Goal: Use online tool/utility: Utilize a website feature to perform a specific function

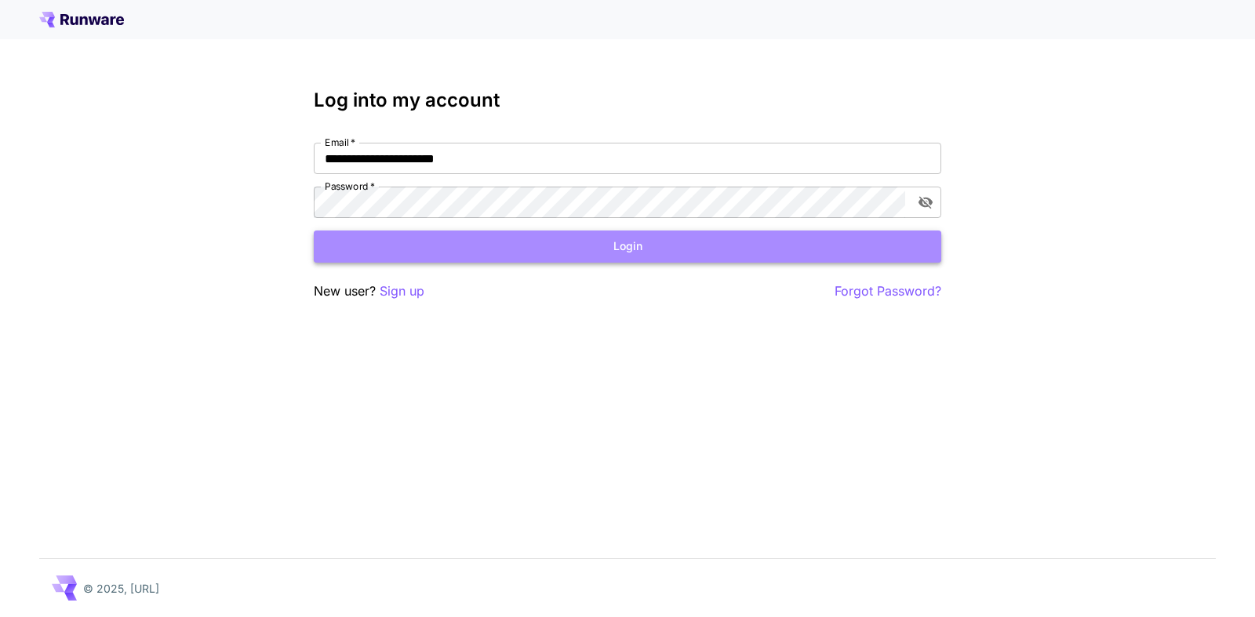
click at [628, 253] on button "Login" at bounding box center [628, 247] width 628 height 32
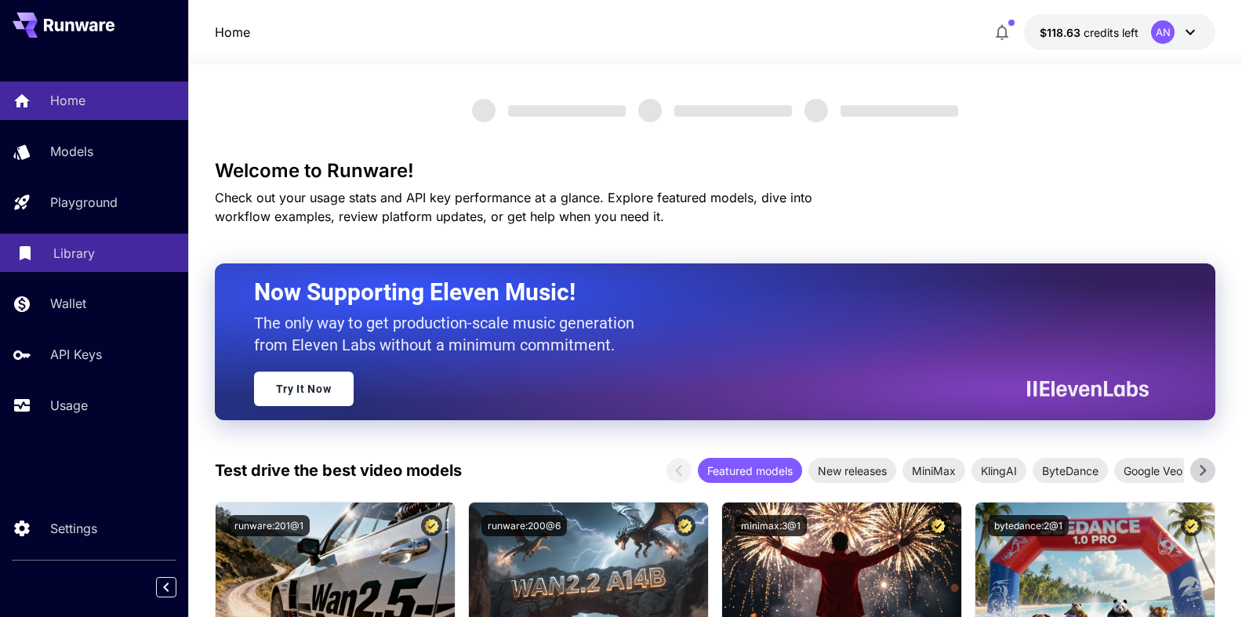
click at [87, 249] on p "Library" at bounding box center [74, 253] width 42 height 19
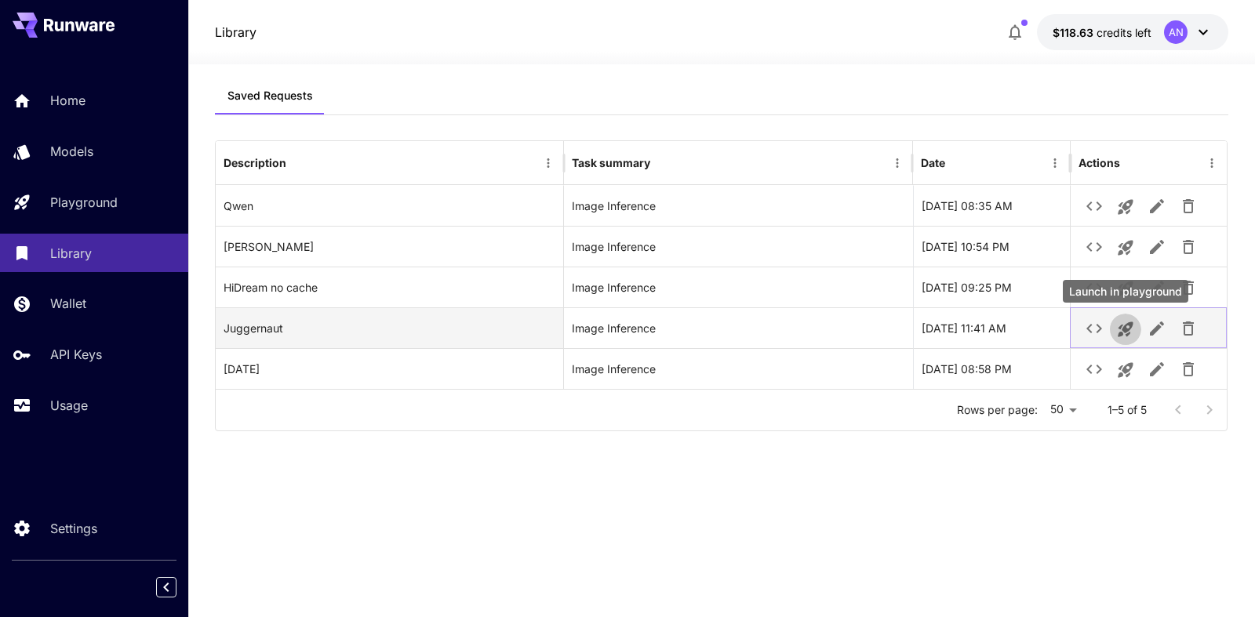
click at [1132, 334] on icon "Launch in playground" at bounding box center [1125, 329] width 19 height 19
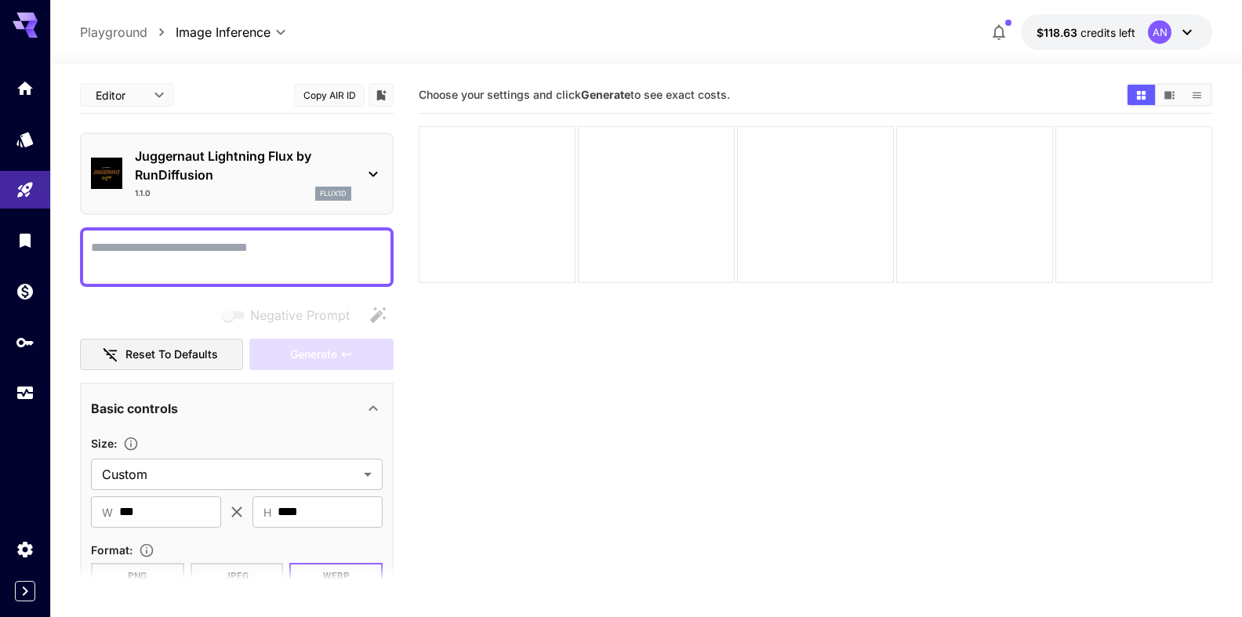
click at [126, 256] on textarea "Negative Prompt" at bounding box center [237, 257] width 292 height 38
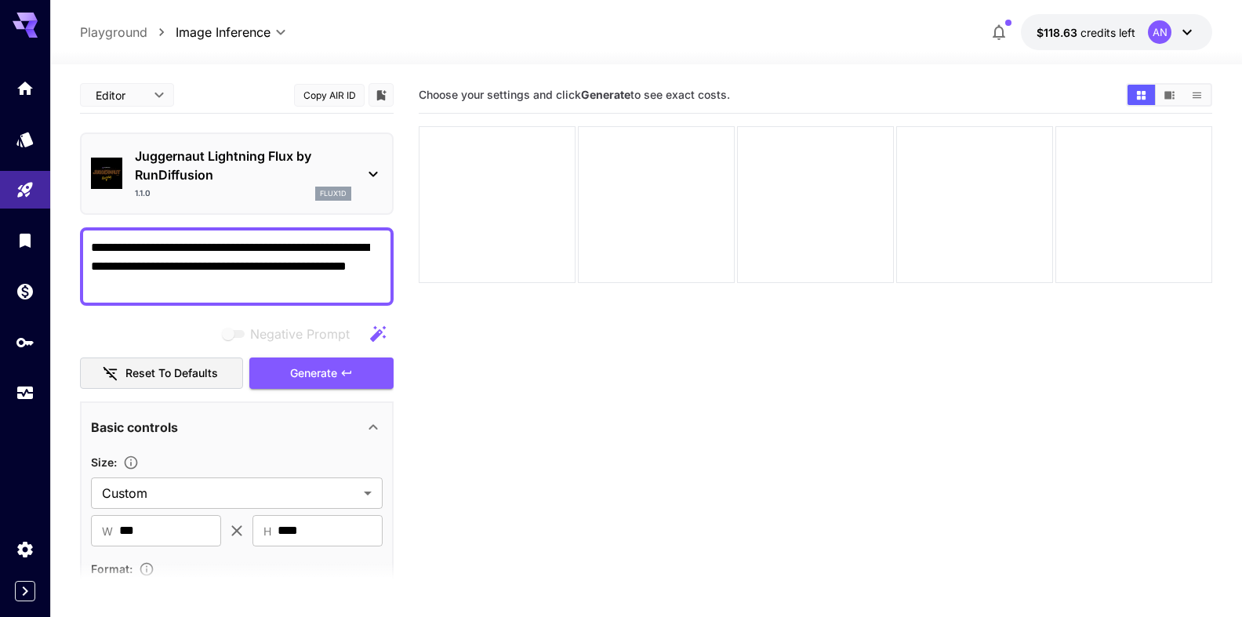
click at [314, 285] on textarea "**********" at bounding box center [230, 266] width 279 height 56
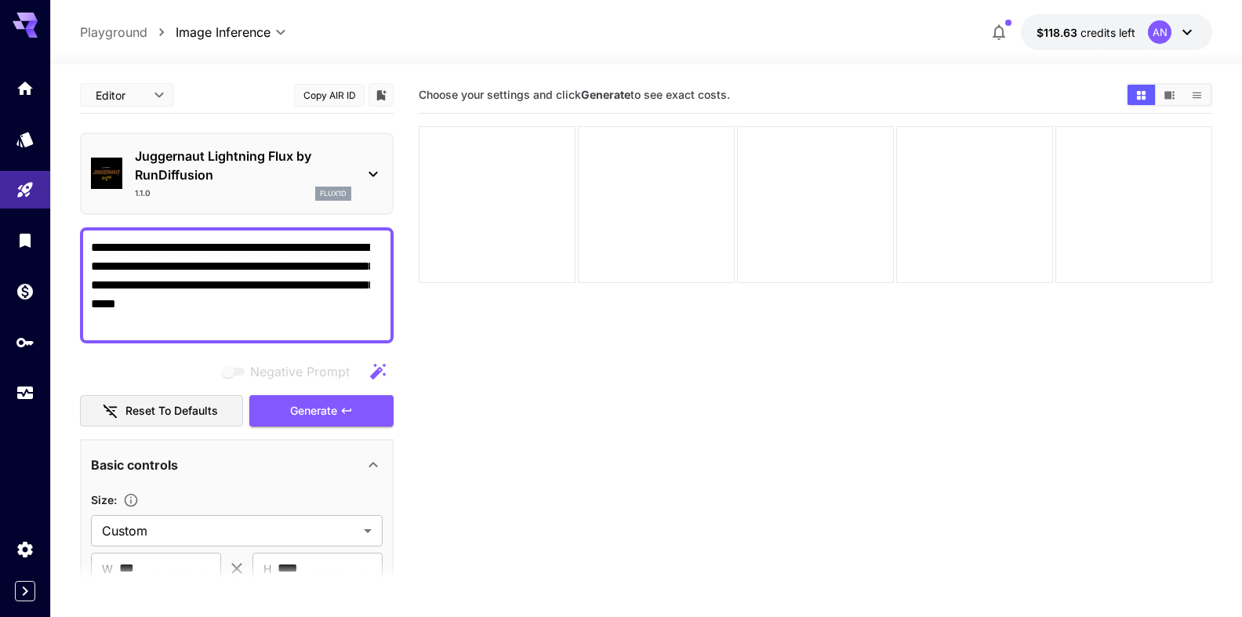
click at [253, 332] on textarea "**********" at bounding box center [230, 285] width 279 height 94
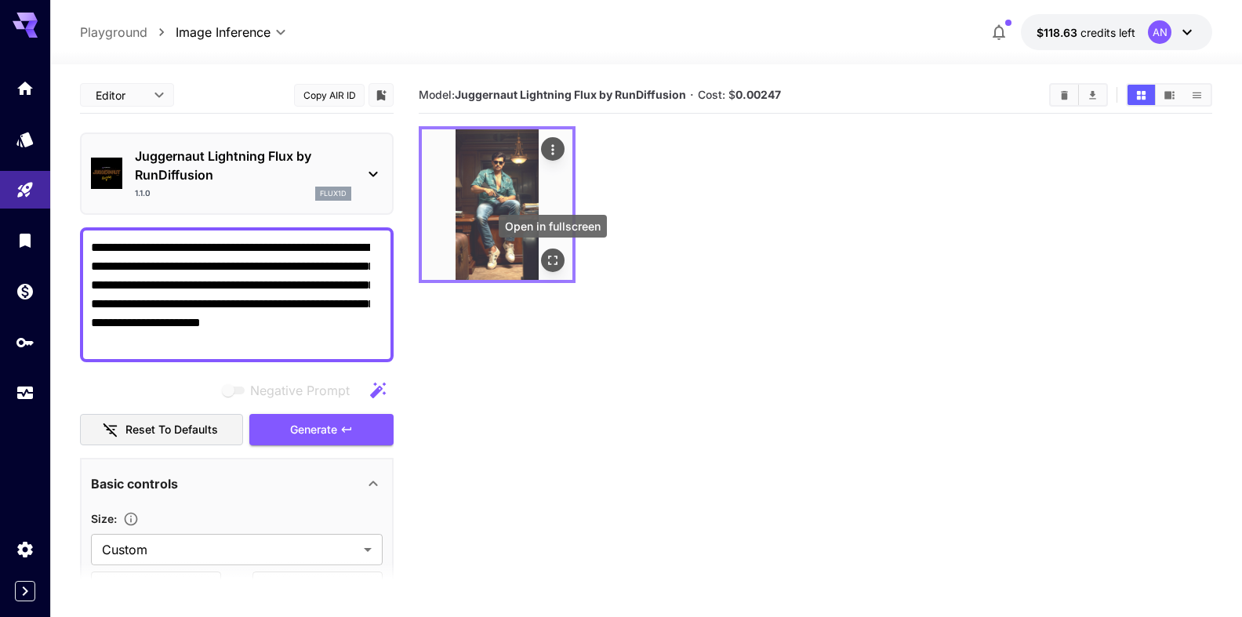
type textarea "**********"
click at [560, 261] on icon "Open in fullscreen" at bounding box center [553, 261] width 16 height 16
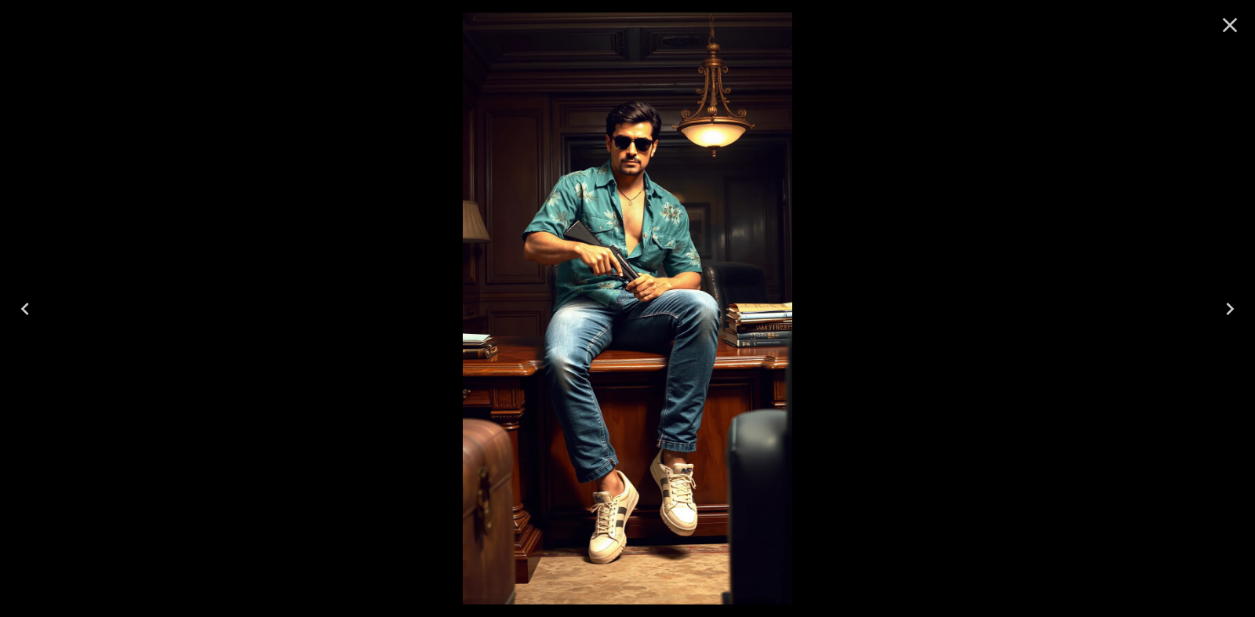
click at [1242, 21] on icon "Close" at bounding box center [1229, 25] width 25 height 25
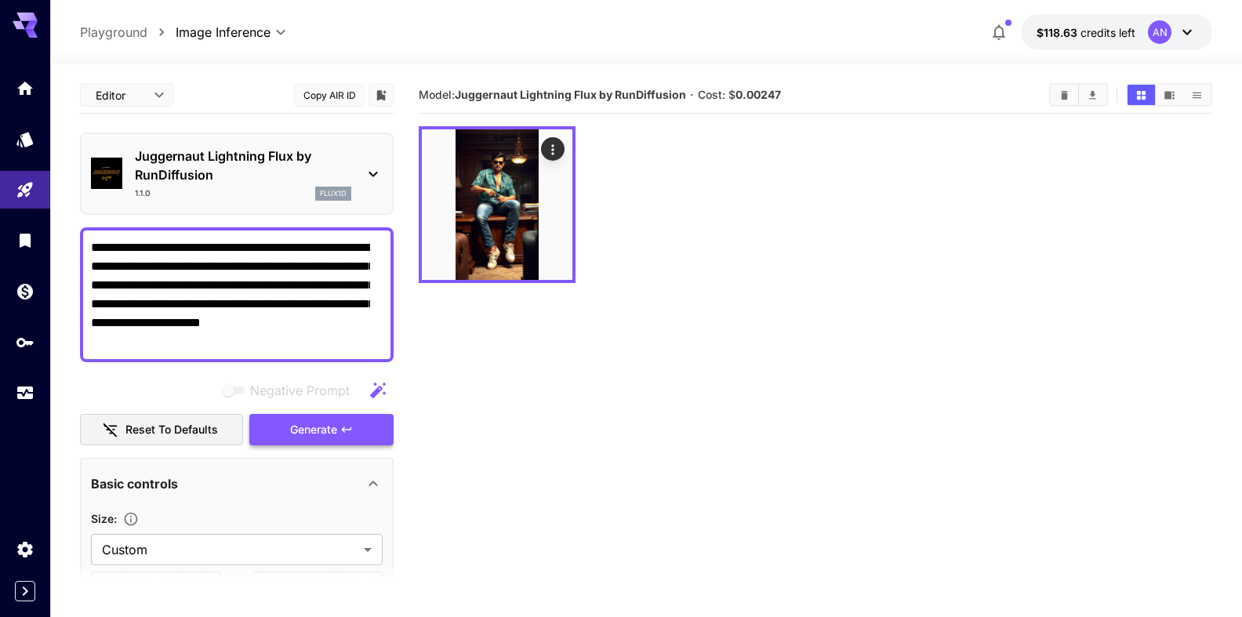
click at [304, 424] on span "Generate" at bounding box center [313, 430] width 47 height 20
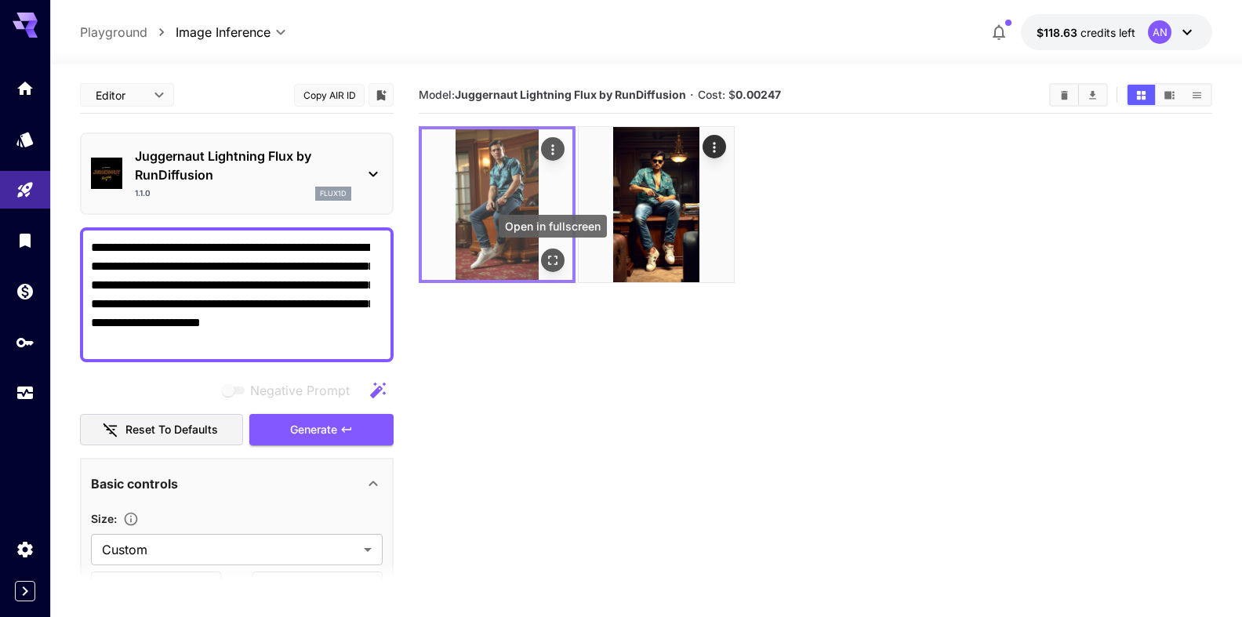
click at [554, 269] on button "Open in fullscreen" at bounding box center [553, 261] width 24 height 24
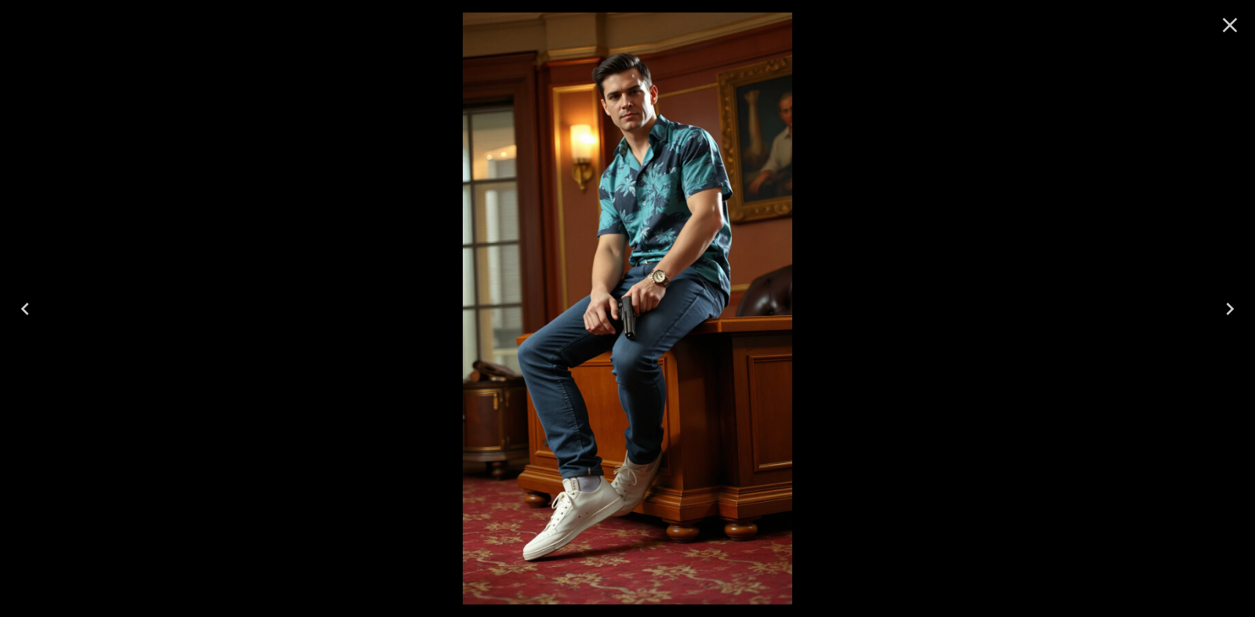
click at [1234, 19] on icon "Close" at bounding box center [1229, 25] width 25 height 25
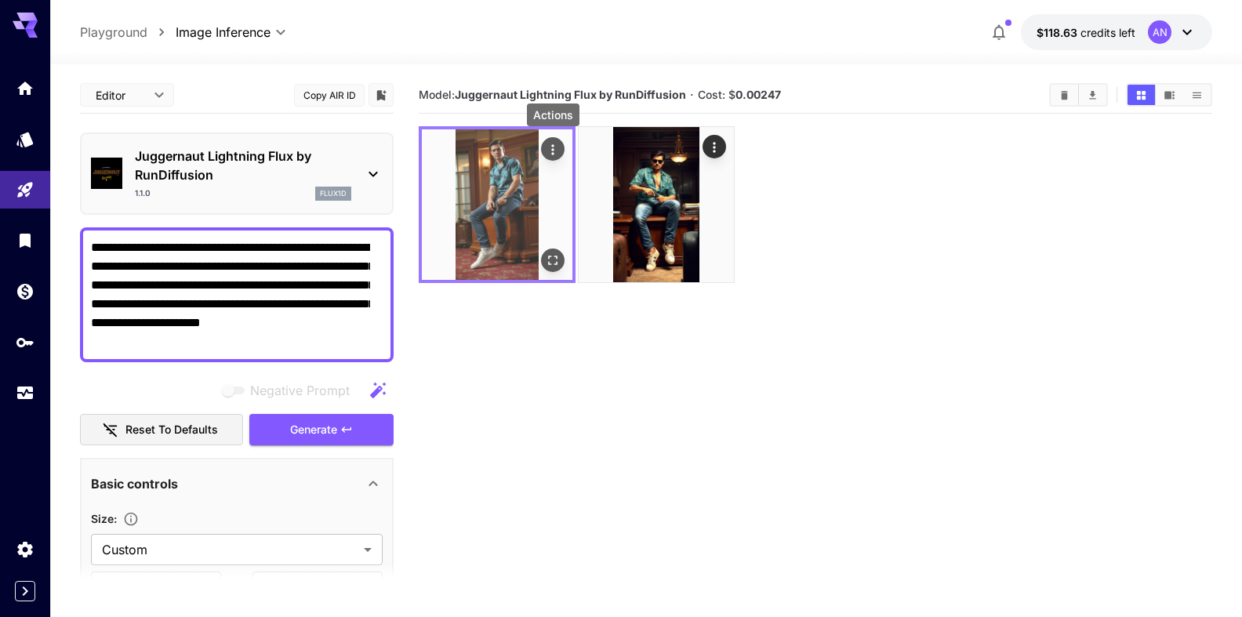
click at [557, 142] on div "Actions" at bounding box center [553, 149] width 16 height 19
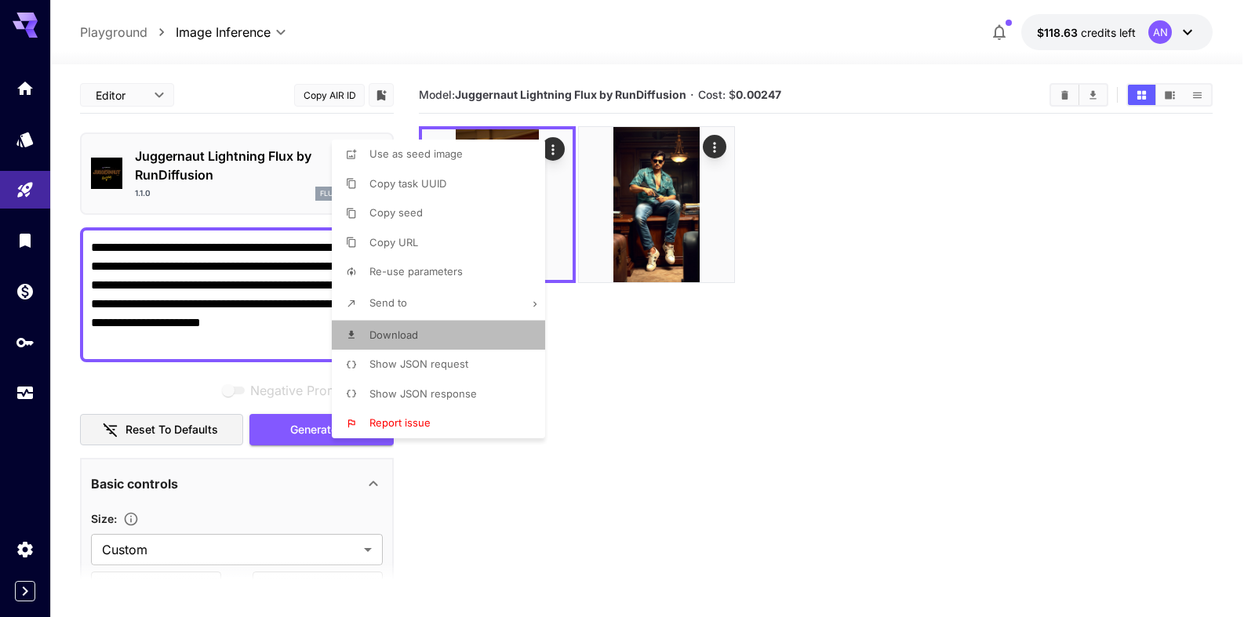
click at [392, 333] on span "Download" at bounding box center [393, 335] width 49 height 13
click at [157, 164] on div at bounding box center [627, 308] width 1255 height 617
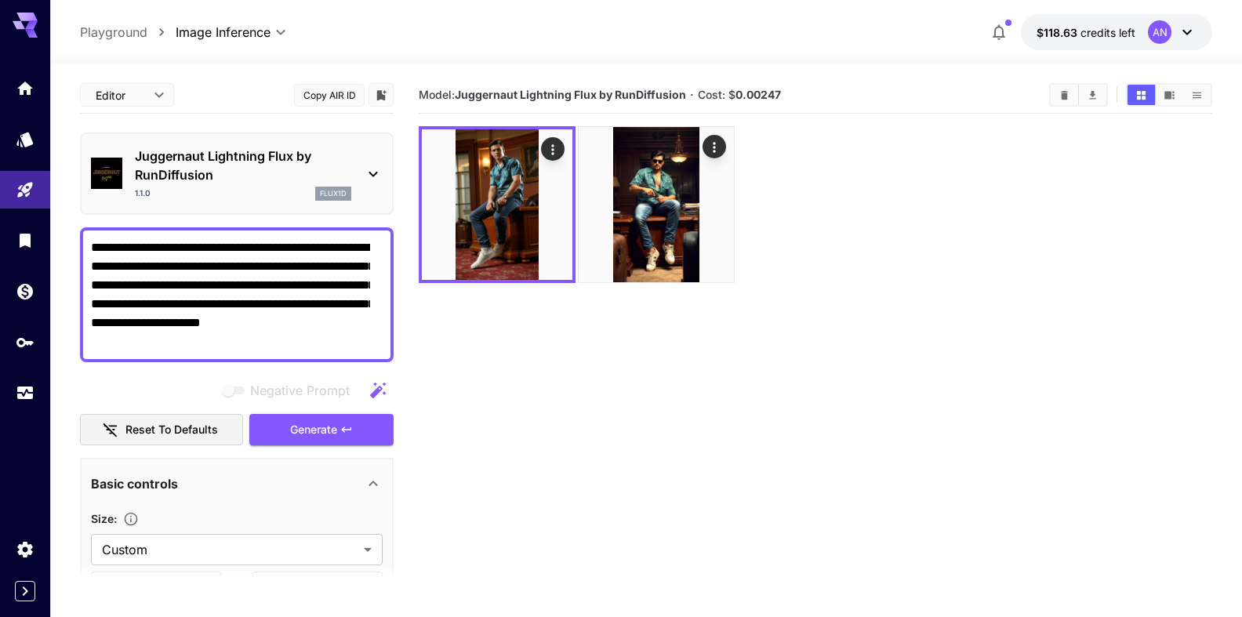
click at [219, 166] on p "Juggernaut Lightning Flux by RunDiffusion" at bounding box center [243, 166] width 216 height 38
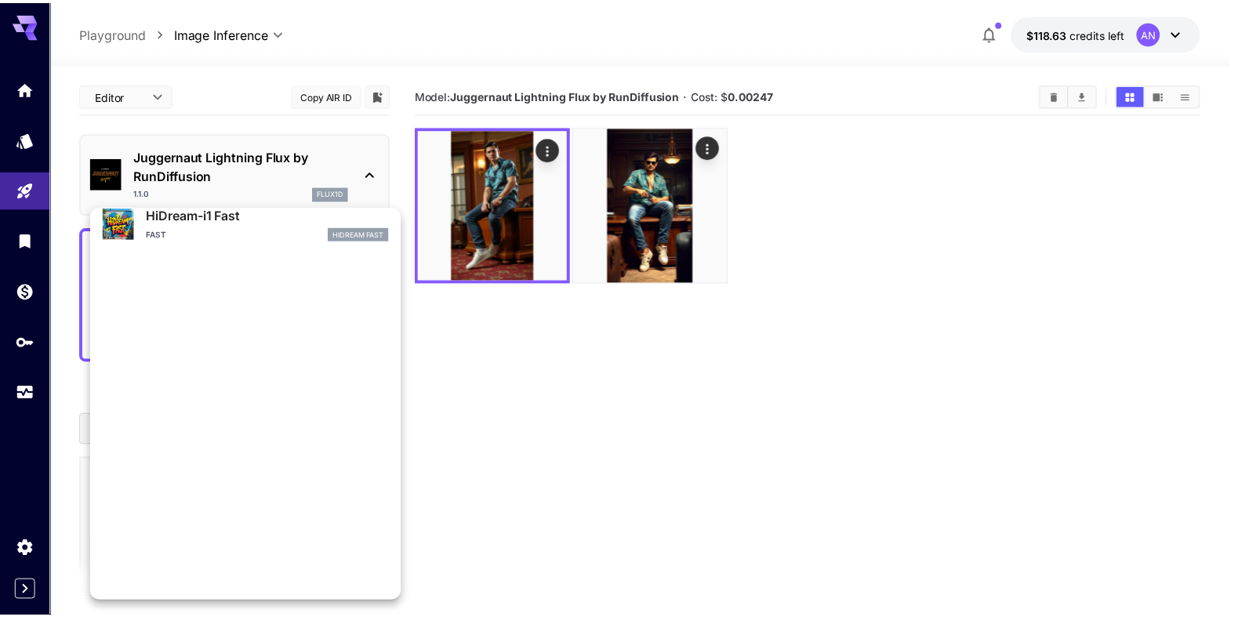
scroll to position [1269, 0]
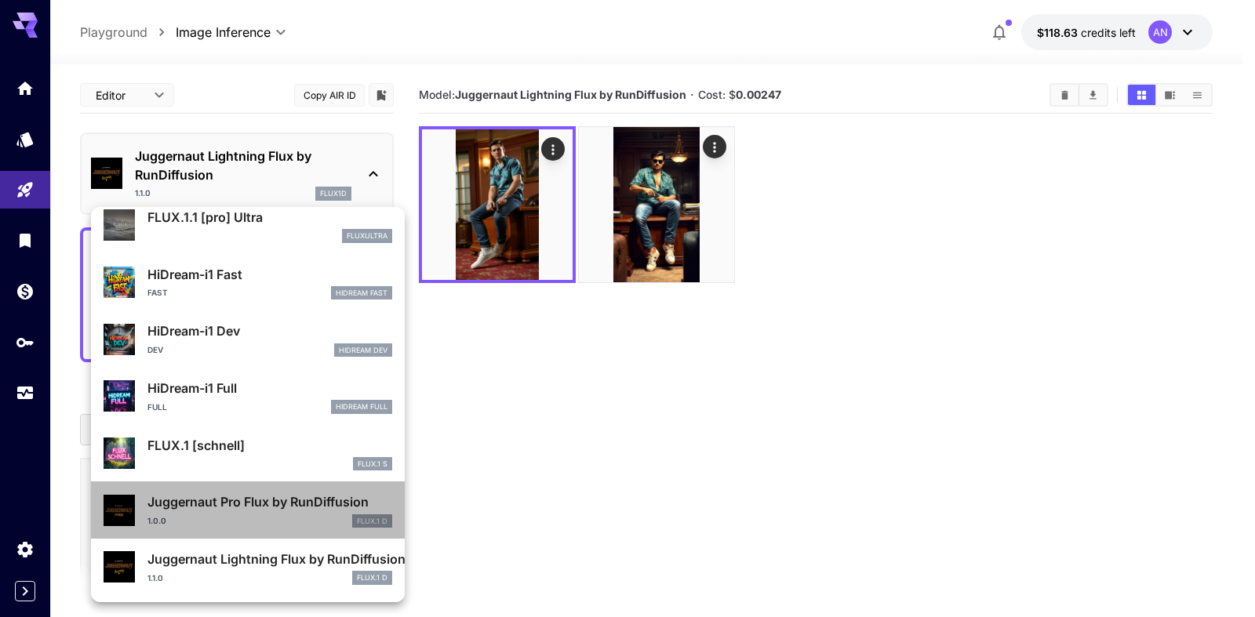
click at [271, 501] on p "Juggernaut Pro Flux by RunDiffusion" at bounding box center [269, 502] width 245 height 19
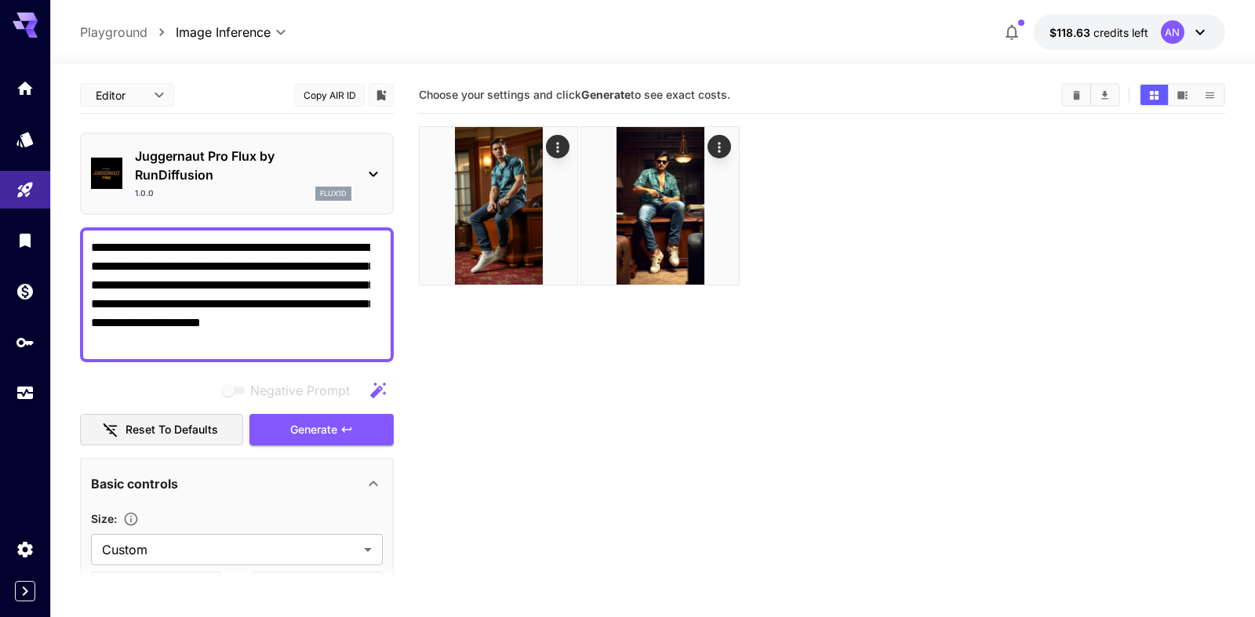
type input "**"
type input "*"
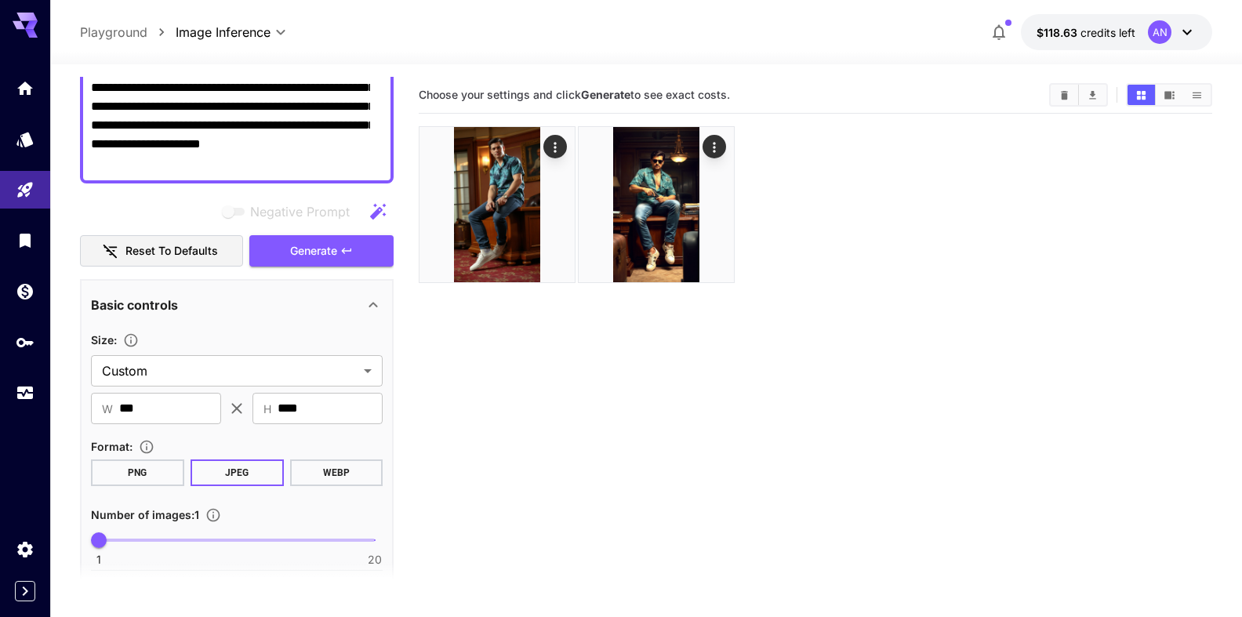
scroll to position [268, 0]
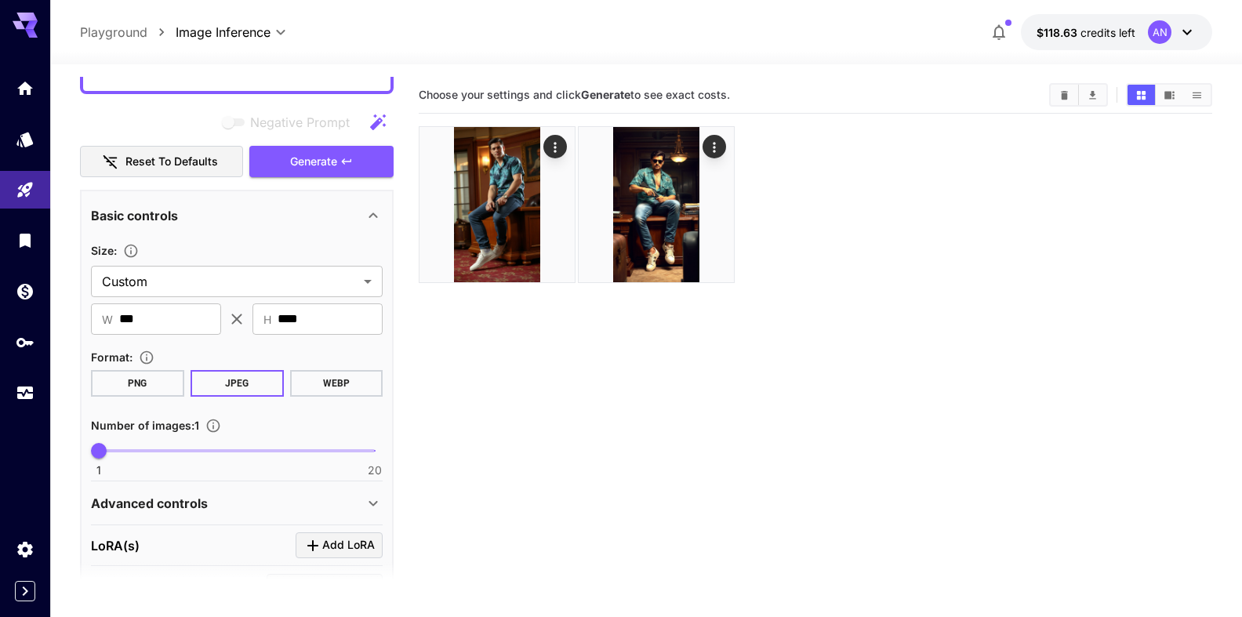
click at [309, 387] on button "WEBP" at bounding box center [335, 383] width 93 height 27
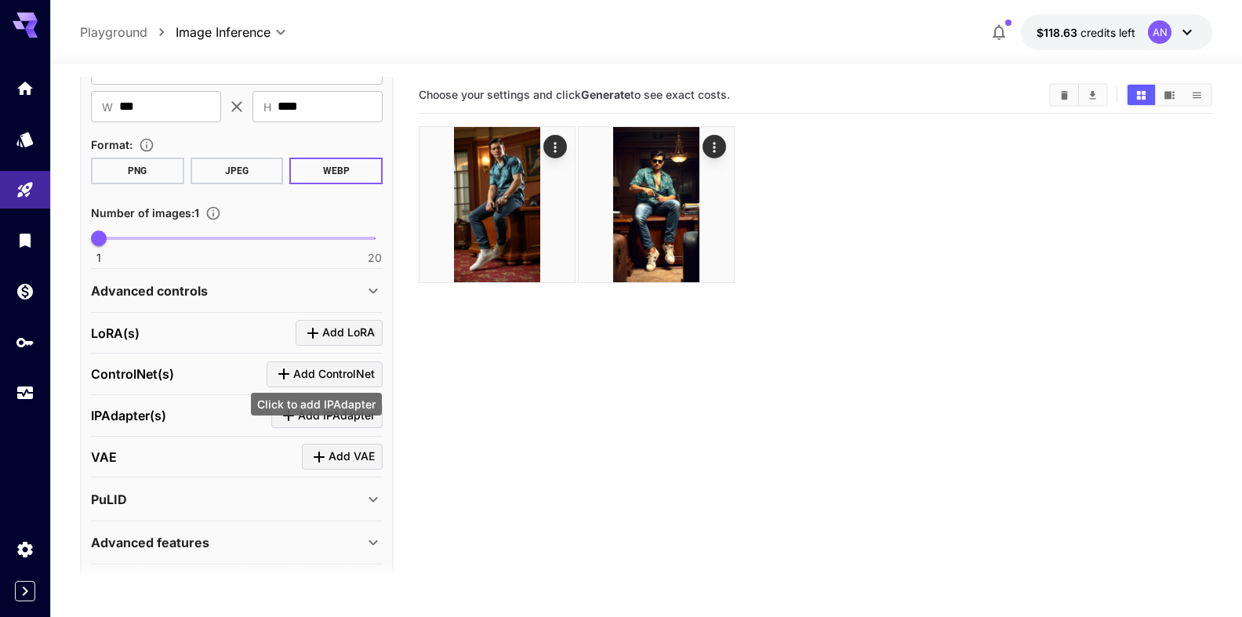
scroll to position [527, 0]
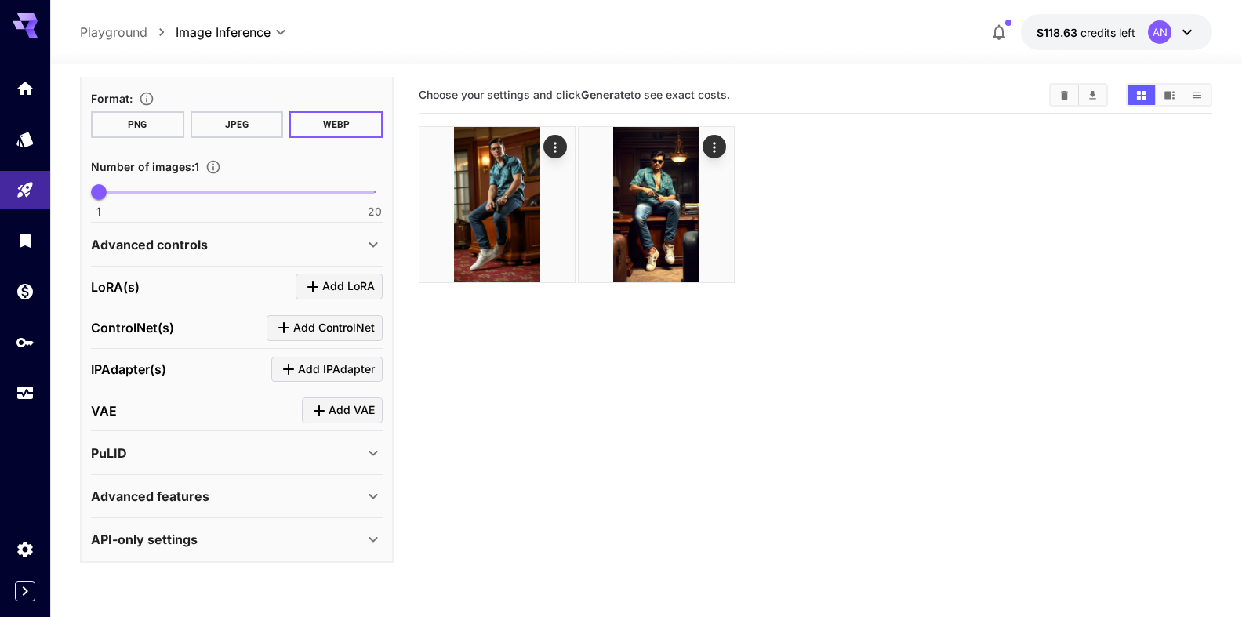
click at [241, 486] on div "Advanced features" at bounding box center [237, 497] width 292 height 38
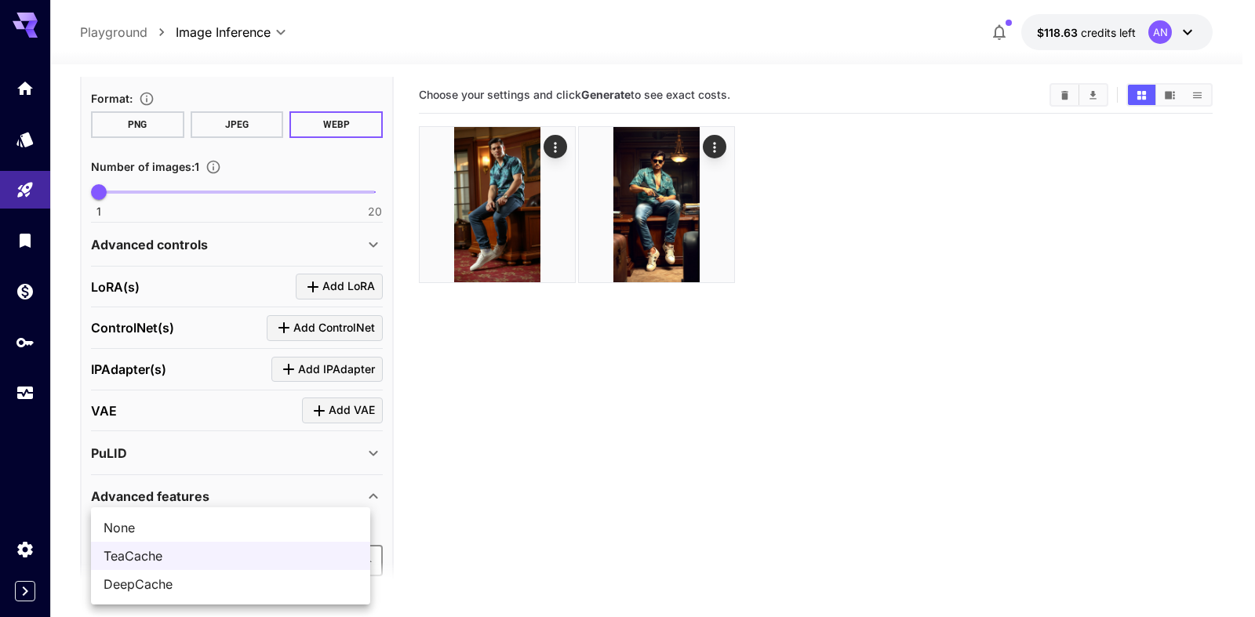
click at [166, 561] on body "**********" at bounding box center [627, 370] width 1255 height 741
click at [168, 538] on li "None" at bounding box center [230, 528] width 279 height 28
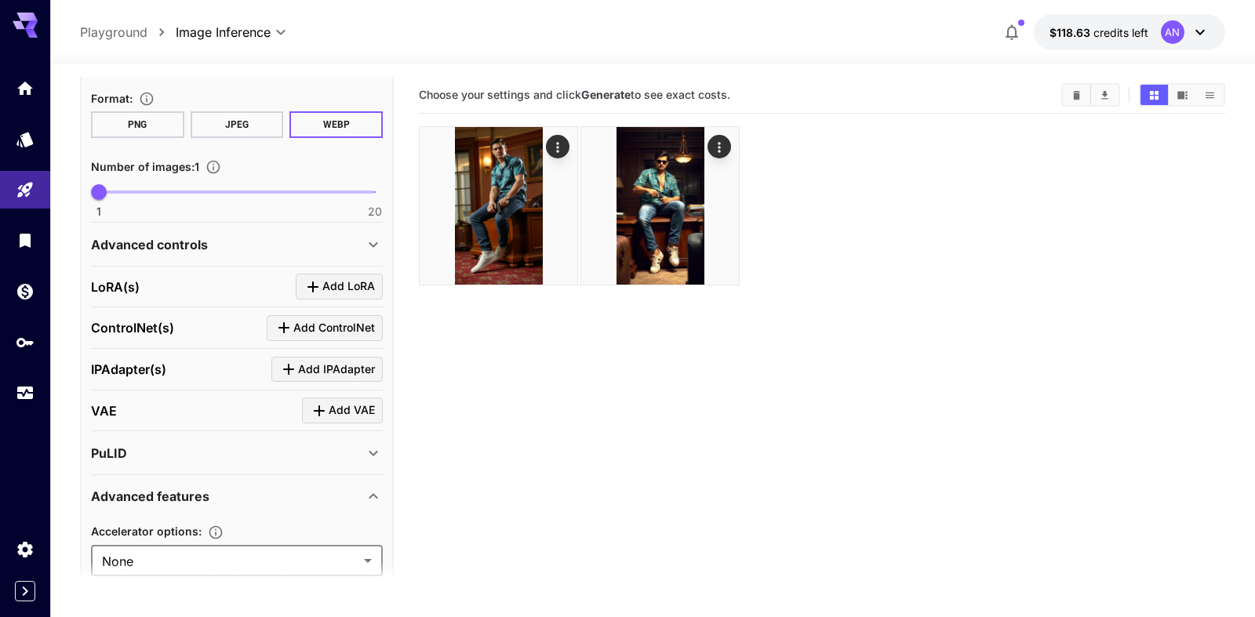
type input "****"
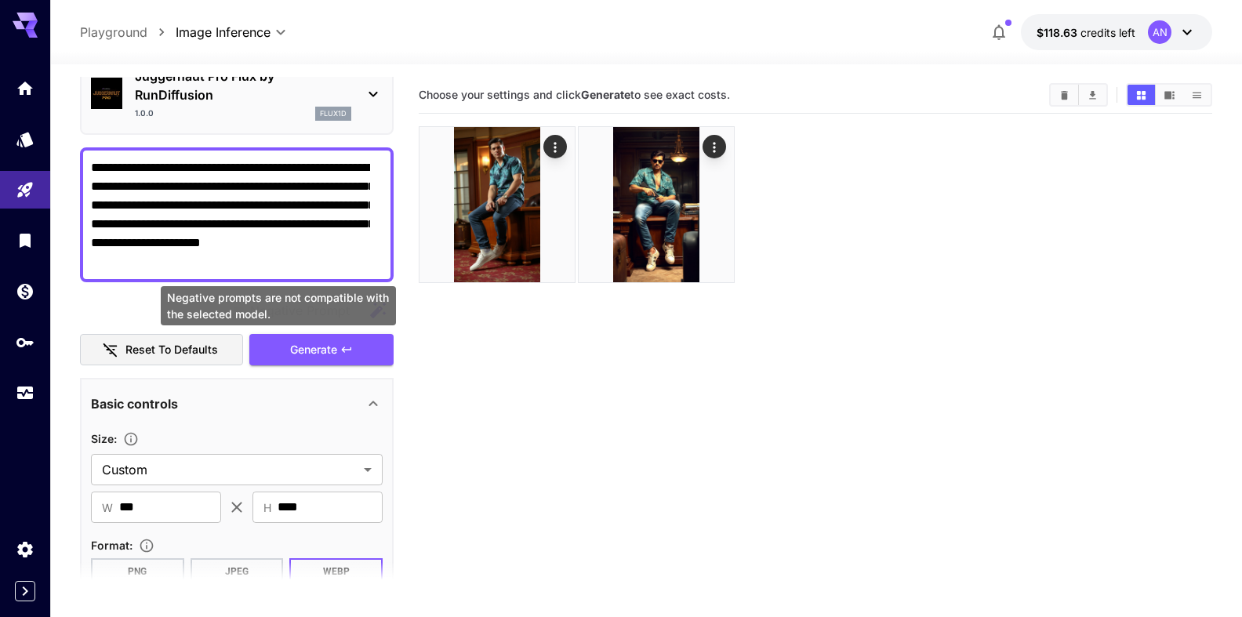
scroll to position [0, 0]
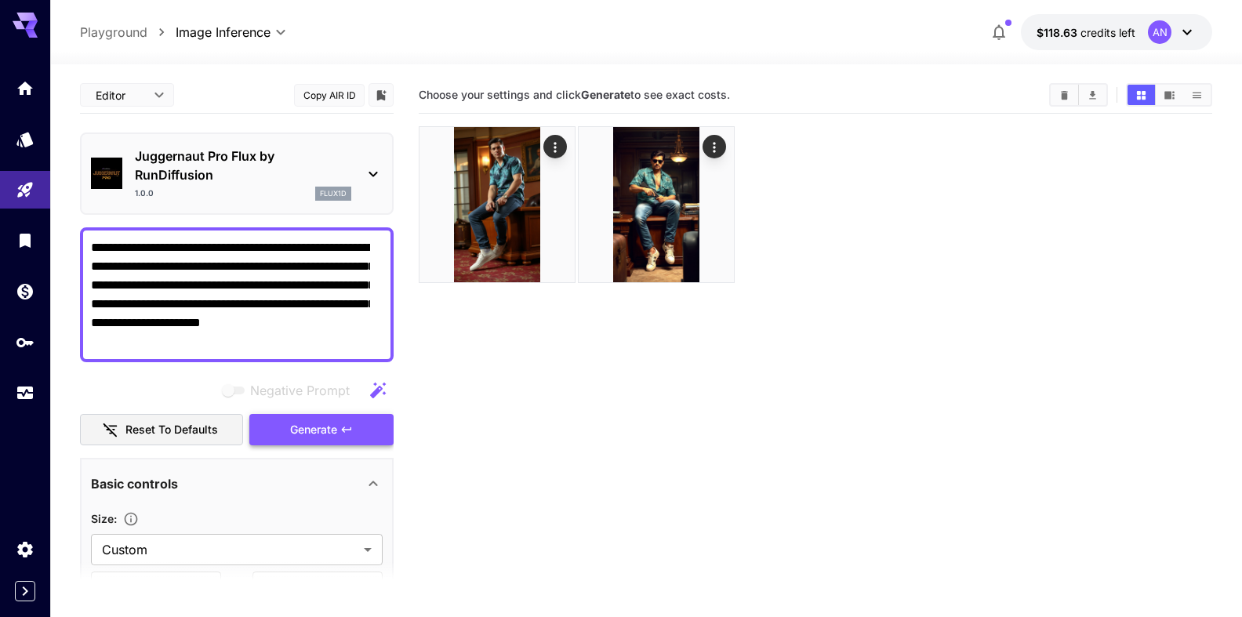
click at [308, 429] on span "Generate" at bounding box center [313, 430] width 47 height 20
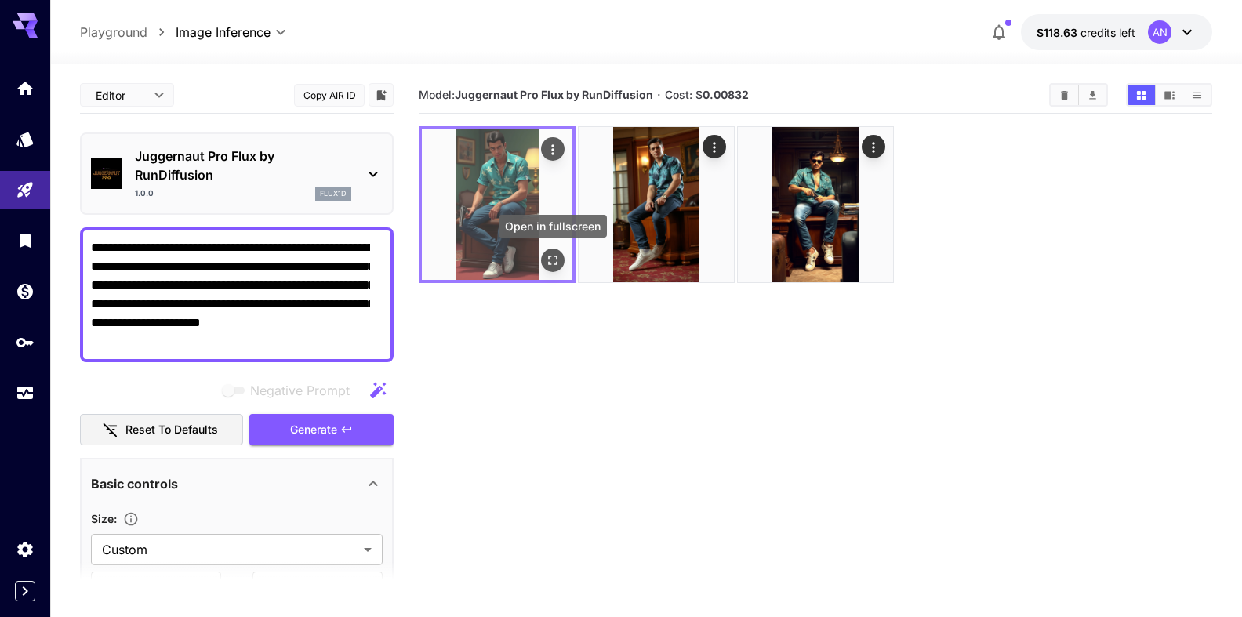
click at [555, 262] on icon "Open in fullscreen" at bounding box center [553, 261] width 16 height 16
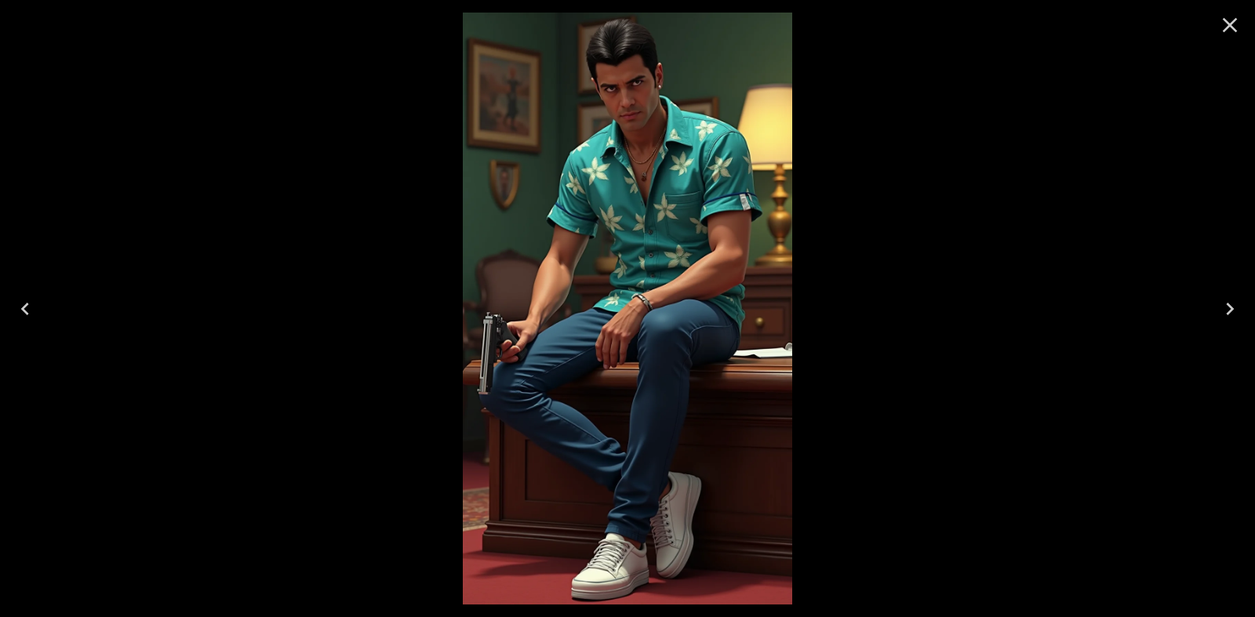
click at [1229, 27] on icon "Close" at bounding box center [1229, 25] width 25 height 25
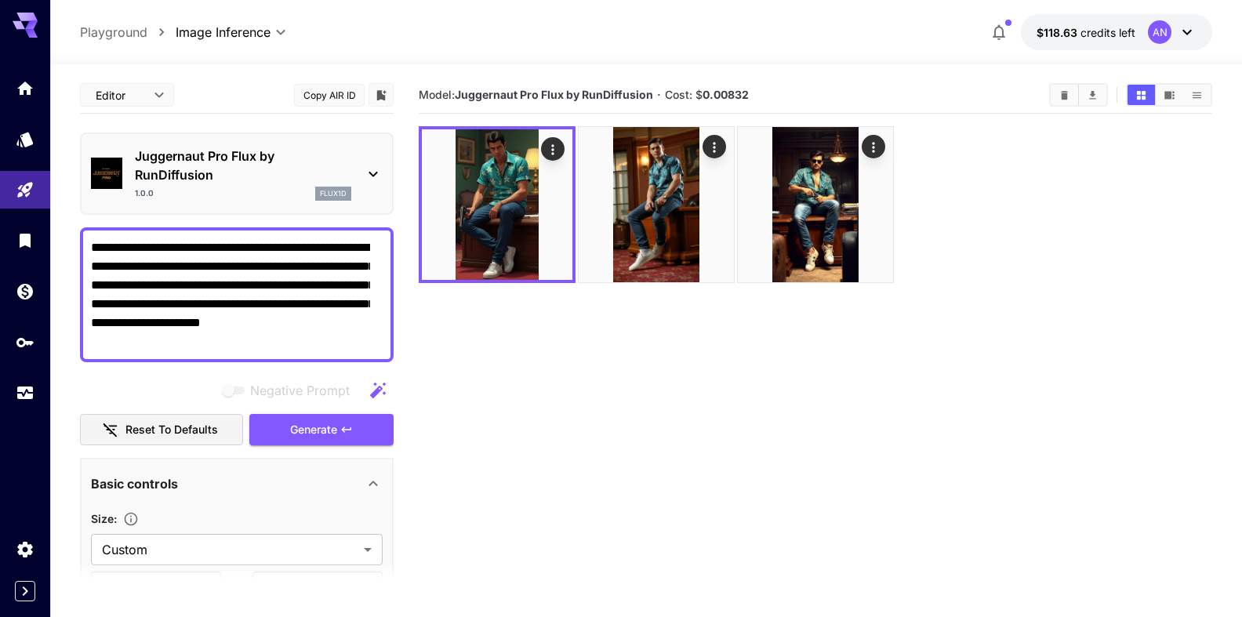
click at [229, 156] on p "Juggernaut Pro Flux by RunDiffusion" at bounding box center [243, 166] width 216 height 38
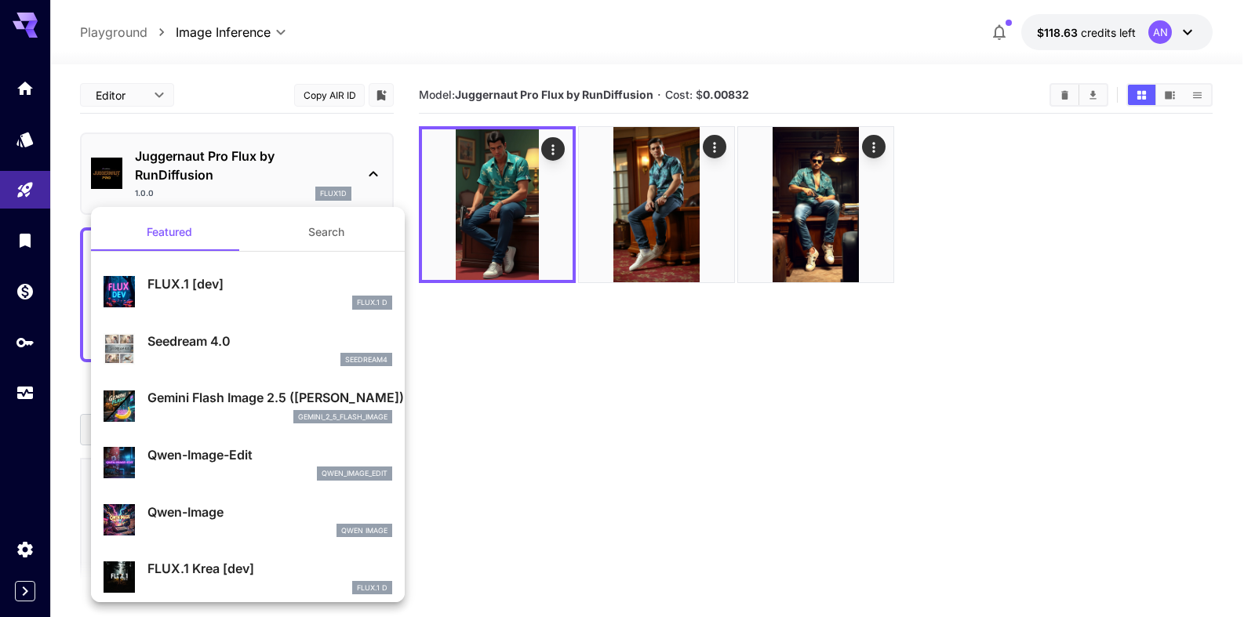
click at [209, 282] on p "FLUX.1 [dev]" at bounding box center [269, 284] width 245 height 19
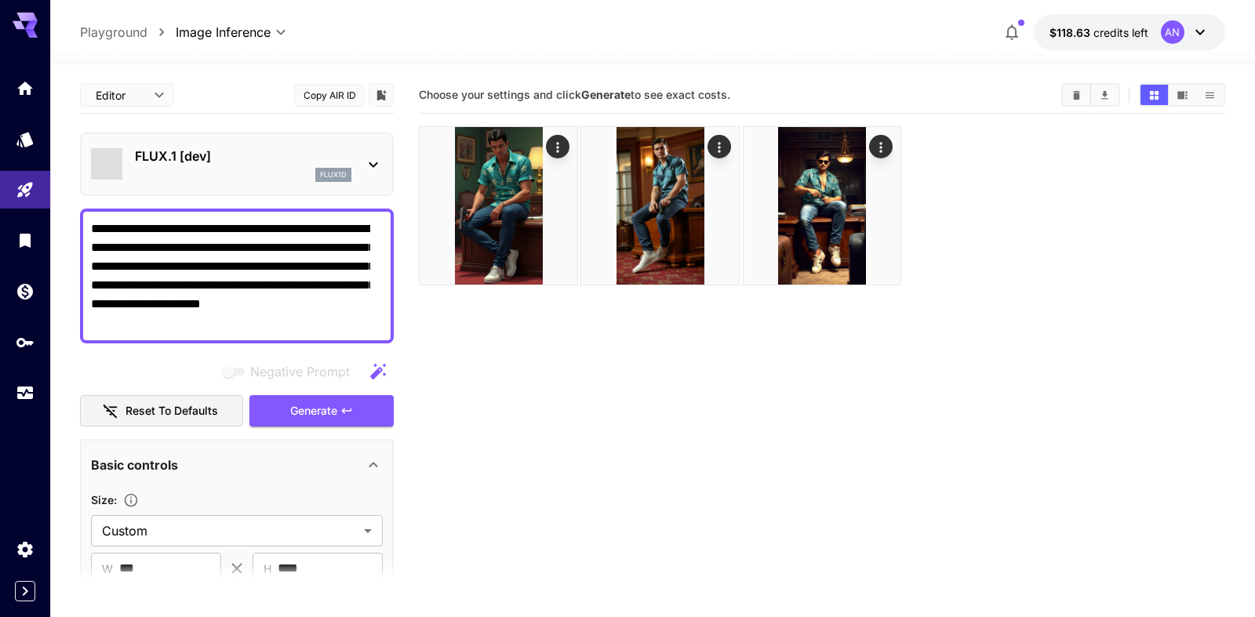
type input "**"
type input "***"
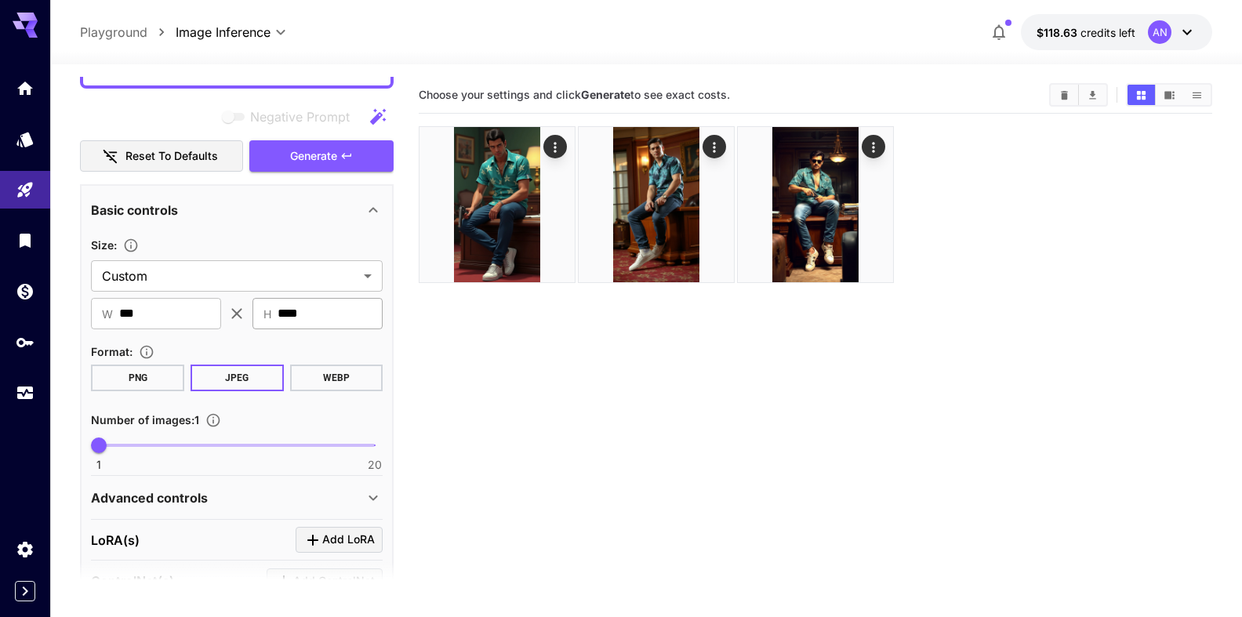
scroll to position [268, 0]
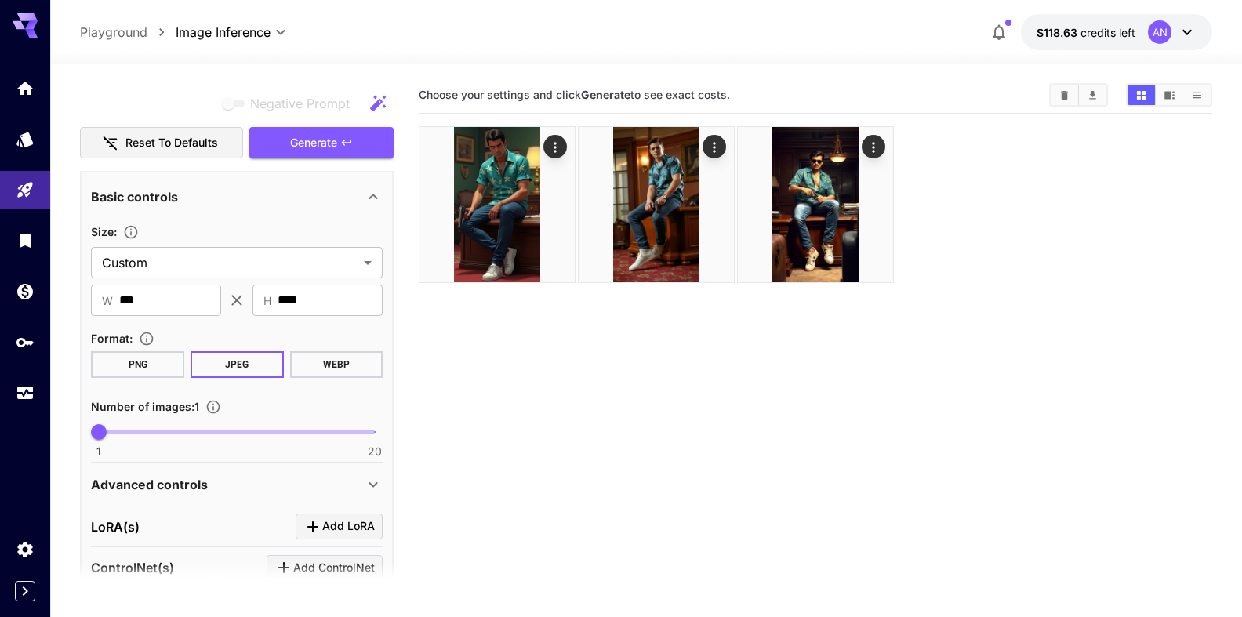
click at [317, 361] on button "WEBP" at bounding box center [335, 364] width 93 height 27
click at [301, 147] on span "Generate" at bounding box center [313, 143] width 47 height 20
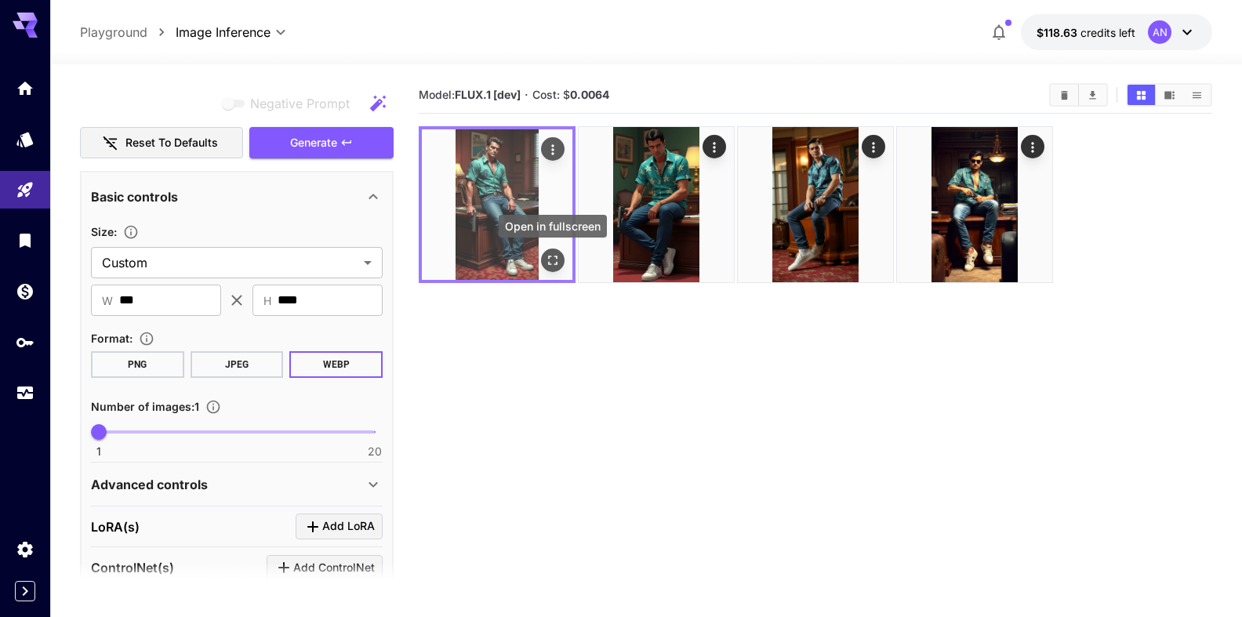
click at [551, 260] on icon "Open in fullscreen" at bounding box center [553, 261] width 16 height 16
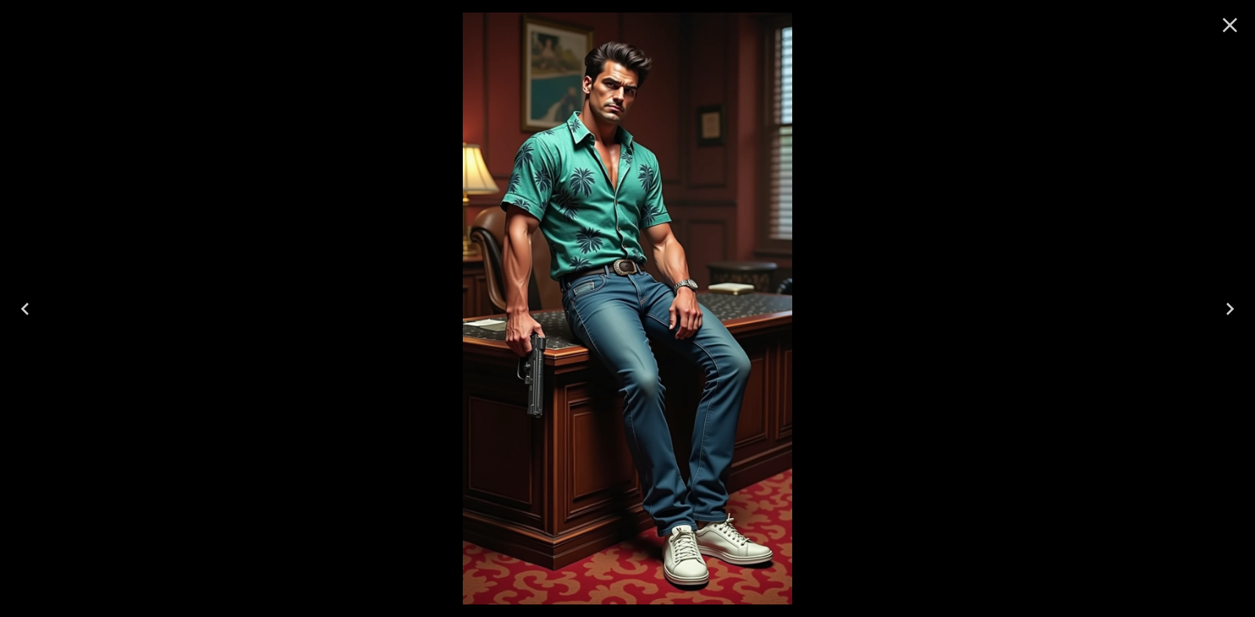
click at [1225, 21] on icon "Close" at bounding box center [1230, 25] width 15 height 15
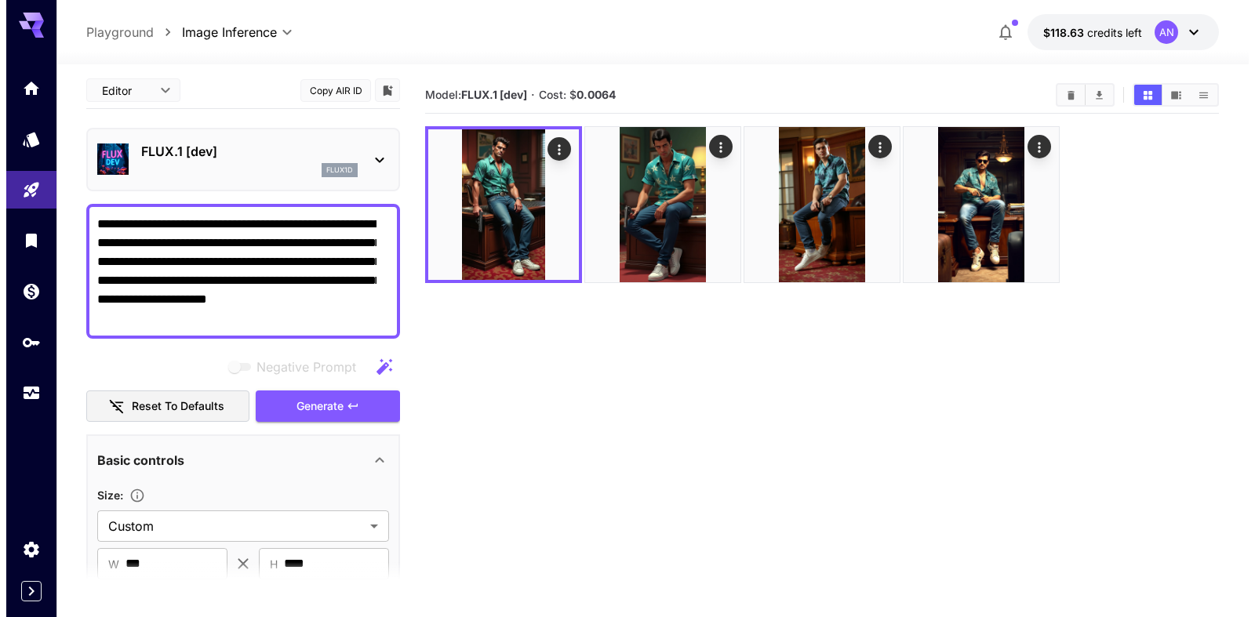
scroll to position [0, 0]
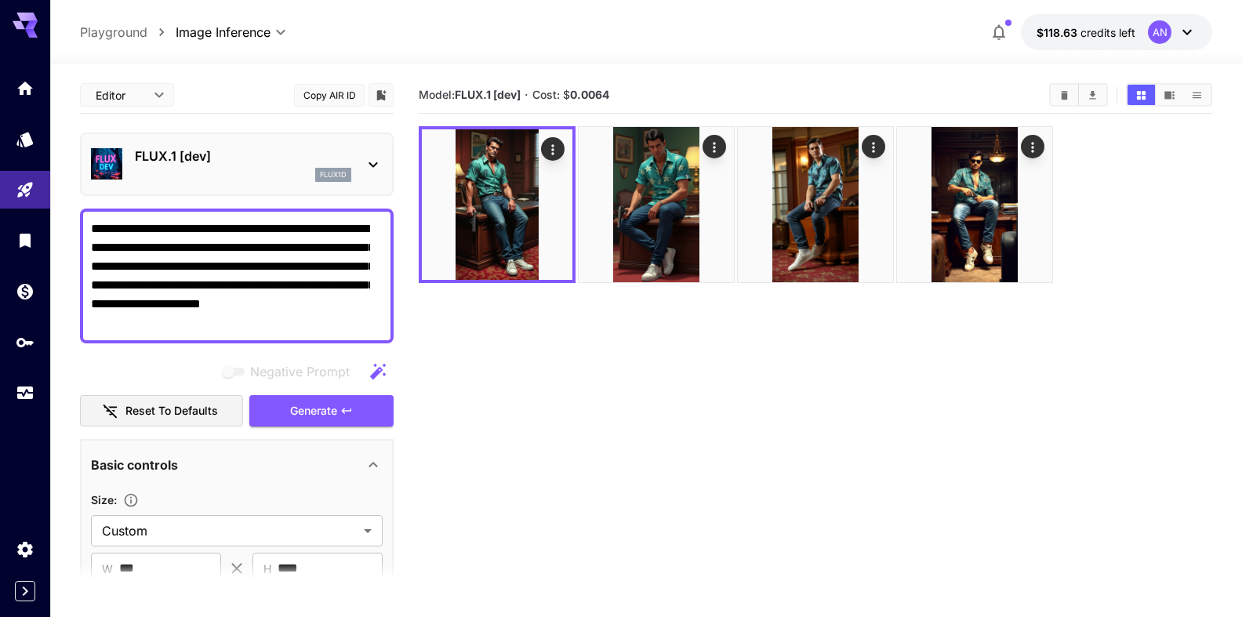
click at [229, 155] on p "FLUX.1 [dev]" at bounding box center [243, 156] width 216 height 19
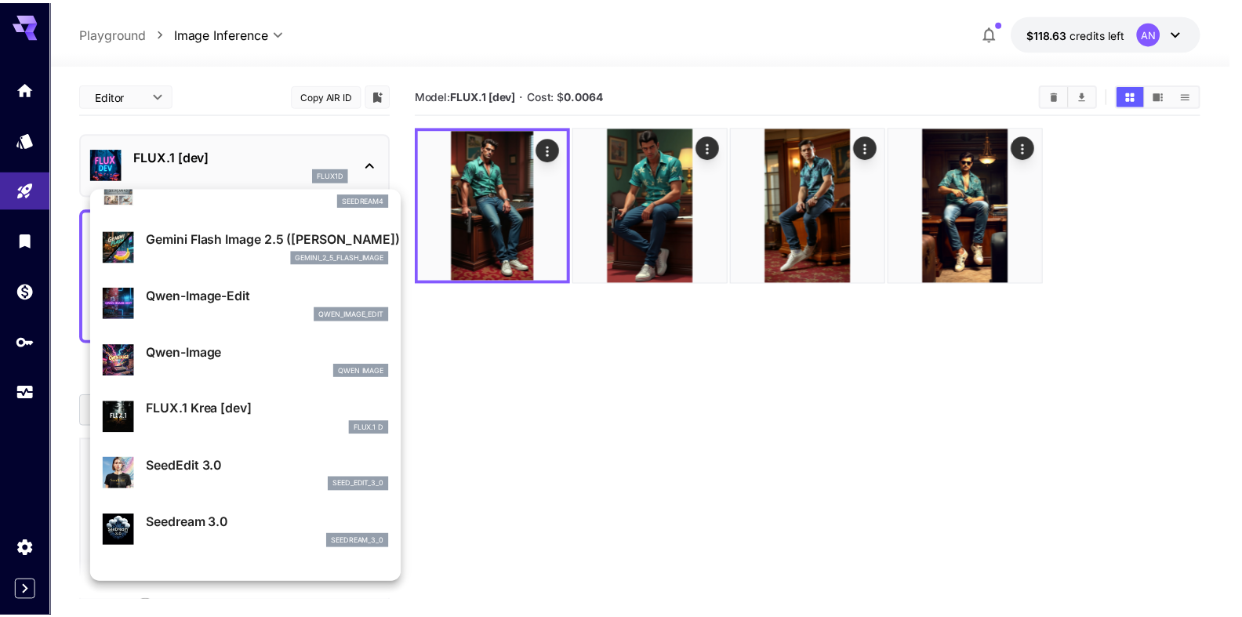
scroll to position [180, 0]
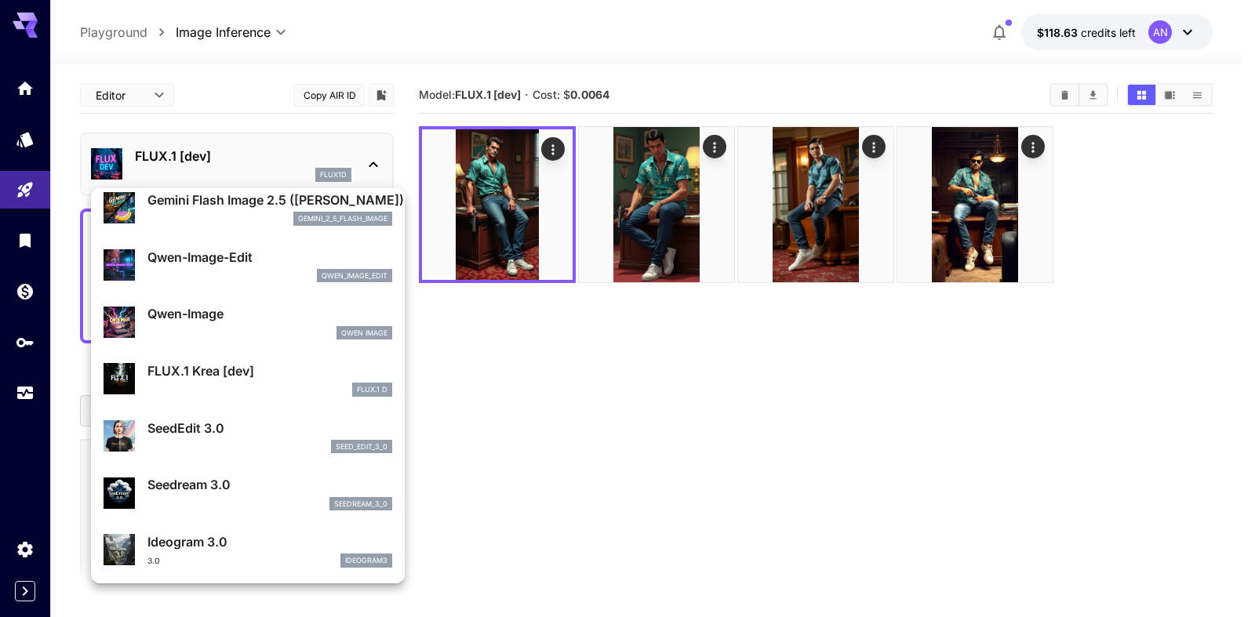
click at [182, 367] on p "FLUX.1 Krea [dev]" at bounding box center [269, 371] width 245 height 19
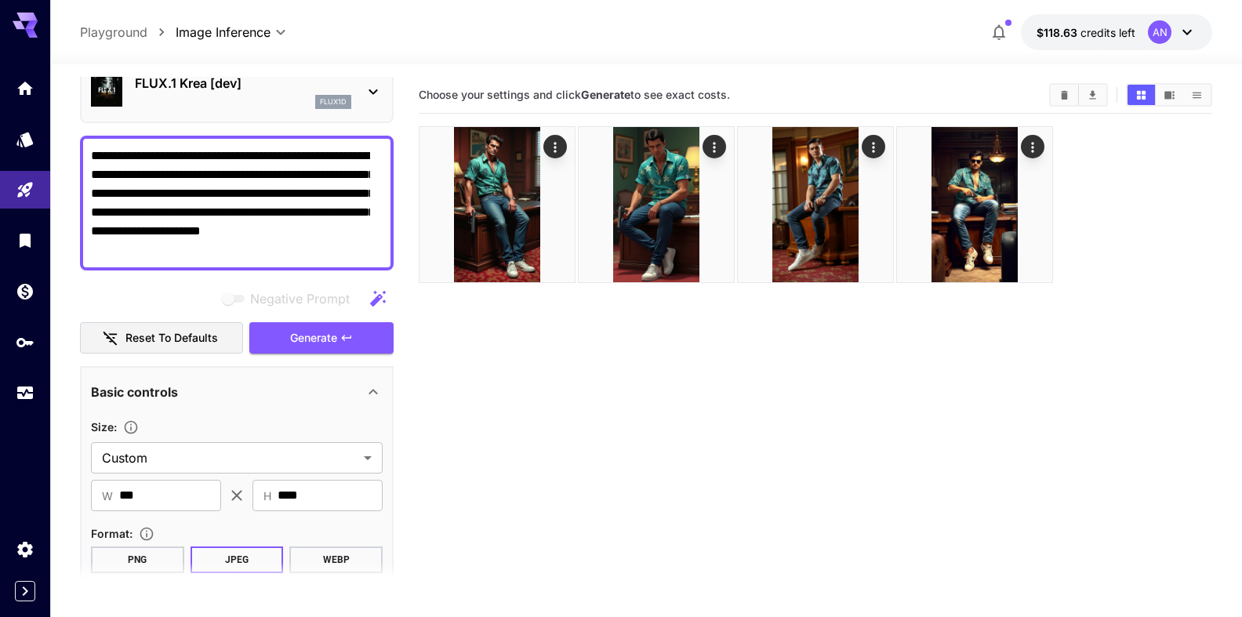
scroll to position [179, 0]
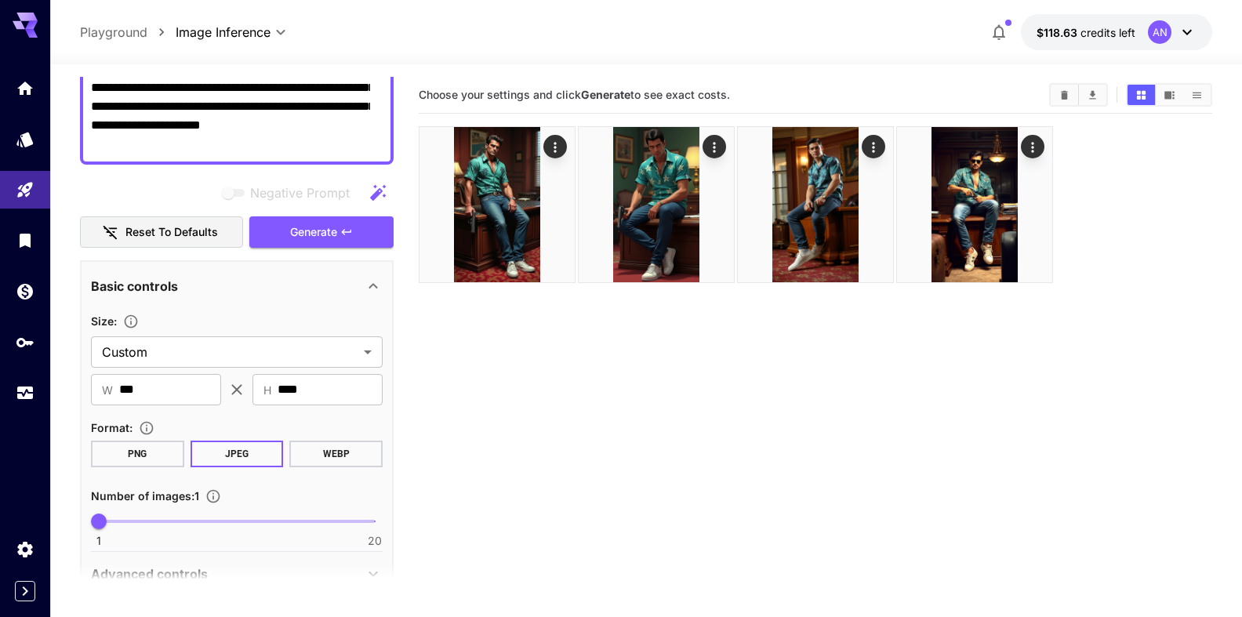
click at [333, 448] on button "WEBP" at bounding box center [335, 454] width 93 height 27
click at [287, 222] on button "Generate" at bounding box center [321, 232] width 144 height 32
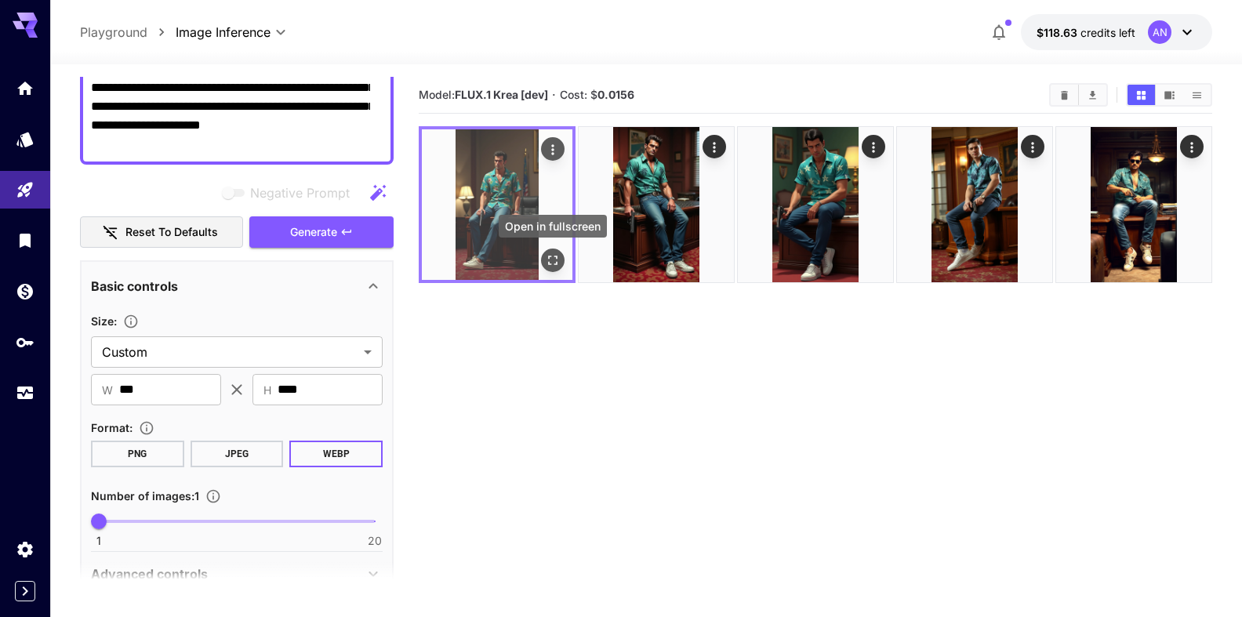
click at [553, 260] on icon "Open in fullscreen" at bounding box center [553, 261] width 16 height 16
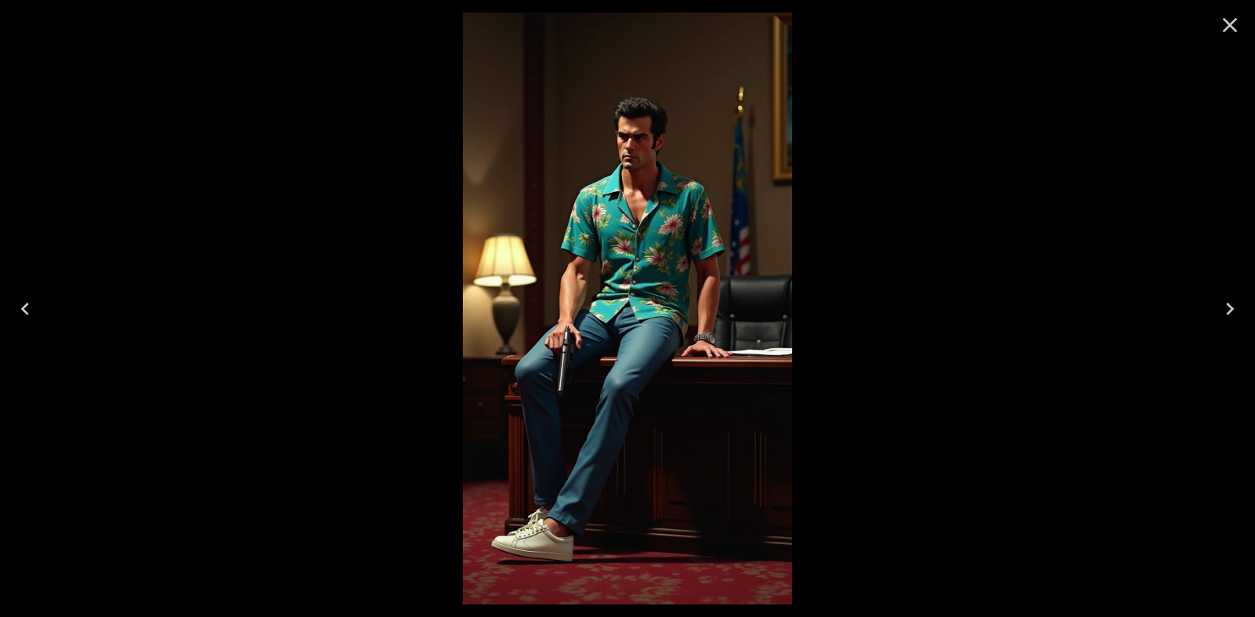
click at [1234, 18] on icon "Close" at bounding box center [1229, 25] width 25 height 25
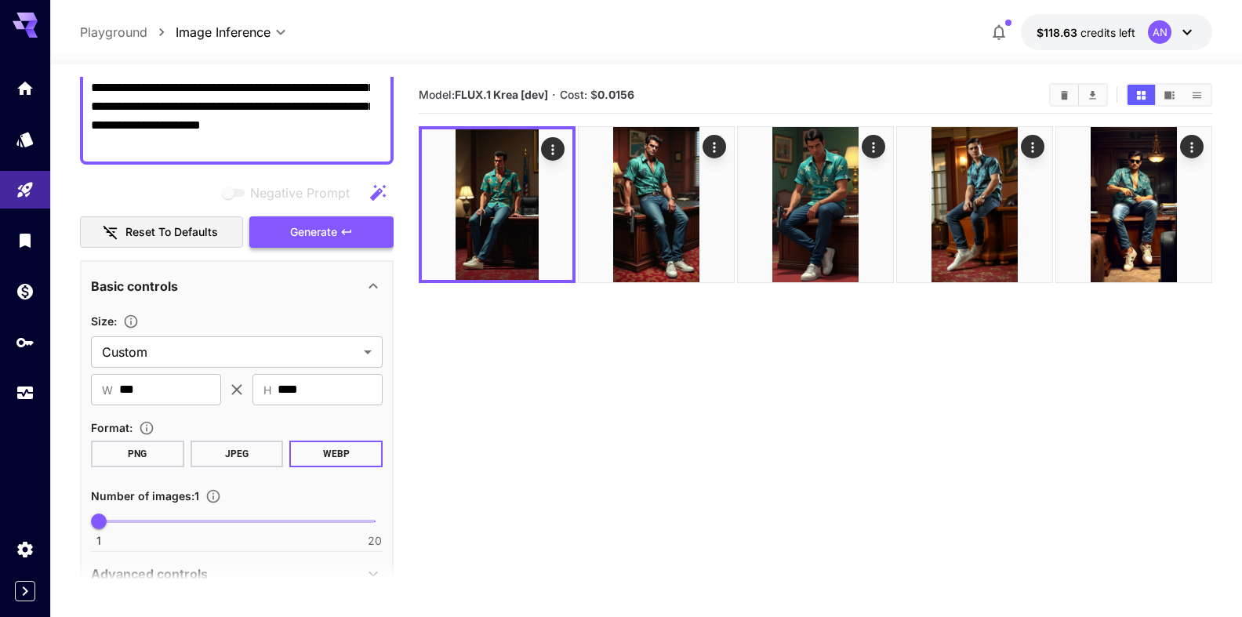
click at [325, 227] on span "Generate" at bounding box center [313, 233] width 47 height 20
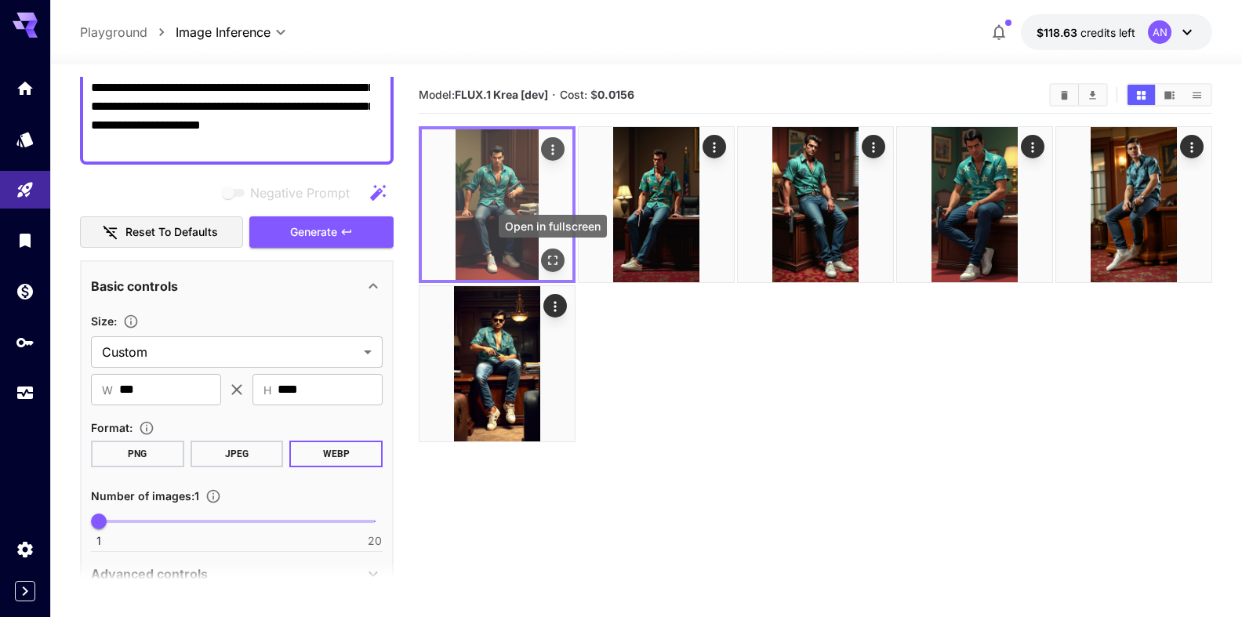
click at [555, 262] on icon "Open in fullscreen" at bounding box center [553, 261] width 16 height 16
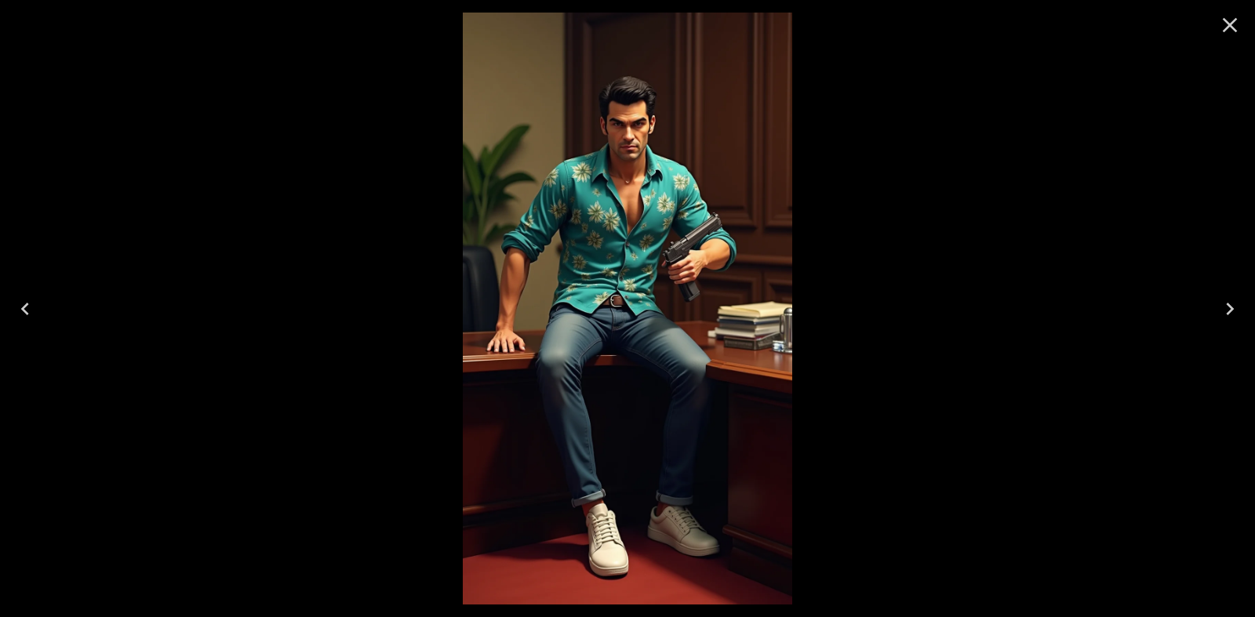
click at [1228, 21] on icon "Close" at bounding box center [1229, 25] width 25 height 25
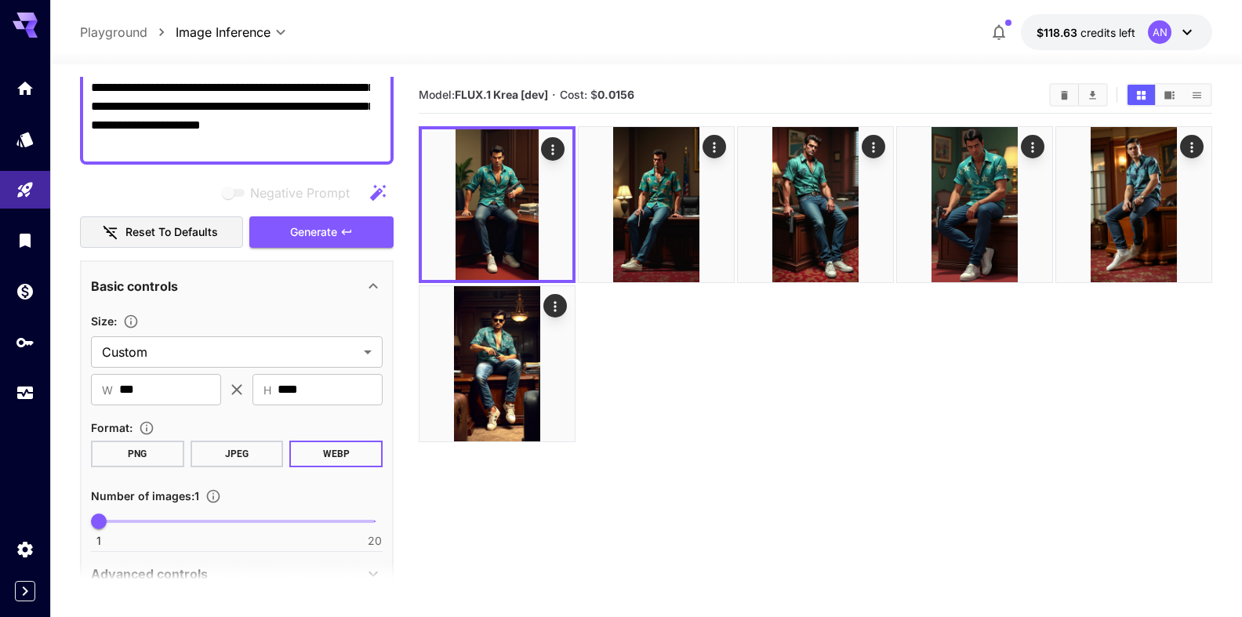
scroll to position [0, 0]
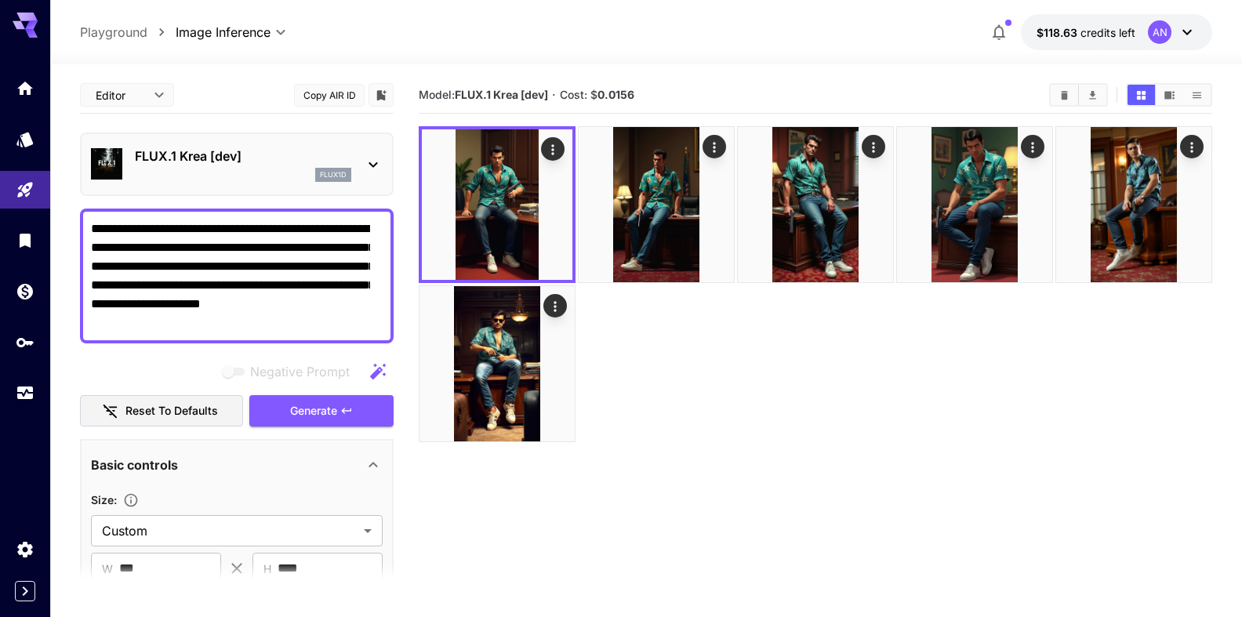
click at [233, 161] on p "FLUX.1 Krea [dev]" at bounding box center [243, 156] width 216 height 19
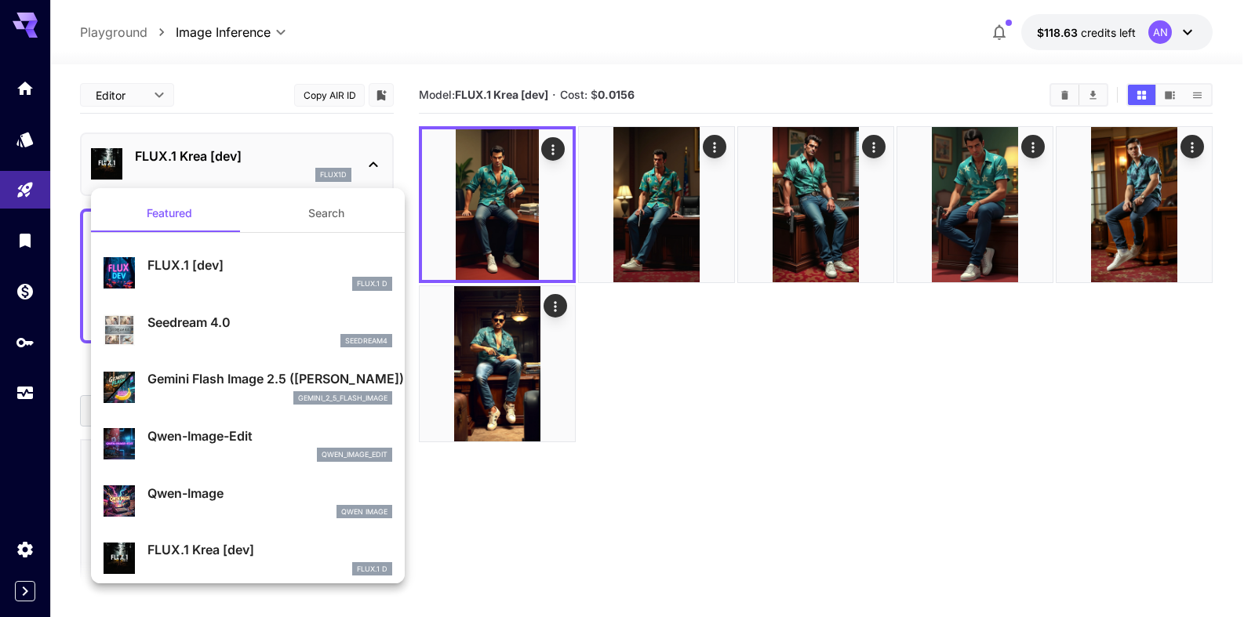
drag, startPoint x: 199, startPoint y: 503, endPoint x: 252, endPoint y: 521, distance: 55.6
click at [199, 502] on div "Qwen-Image Qwen Image" at bounding box center [269, 501] width 245 height 35
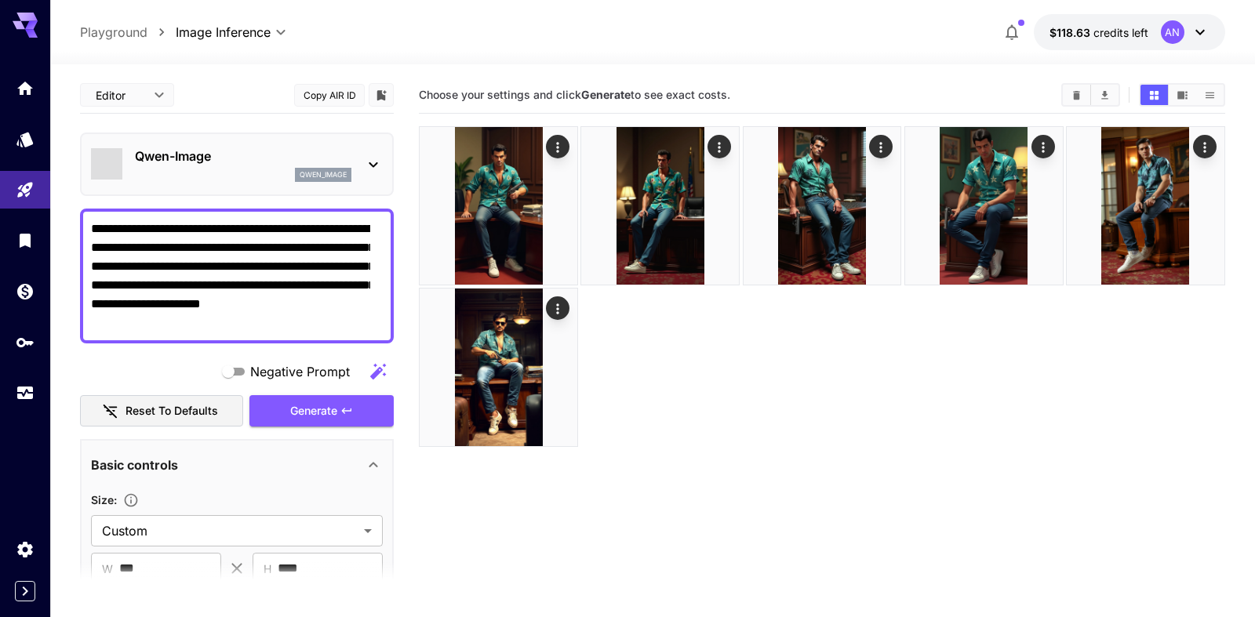
type input "**"
type input "***"
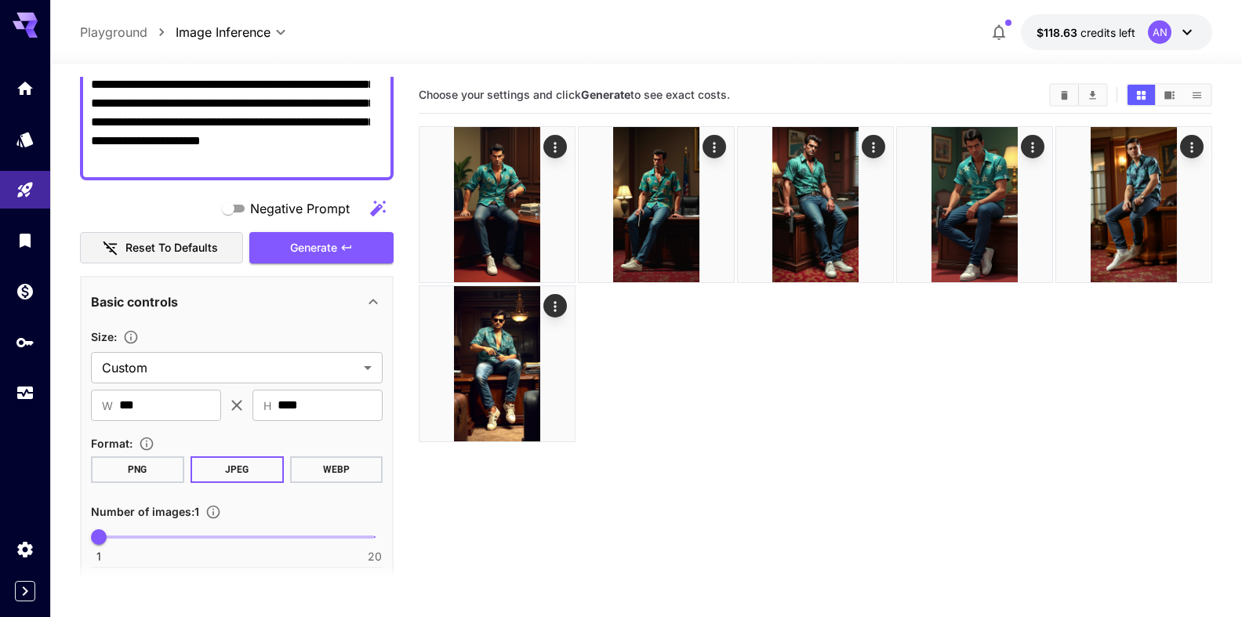
scroll to position [179, 0]
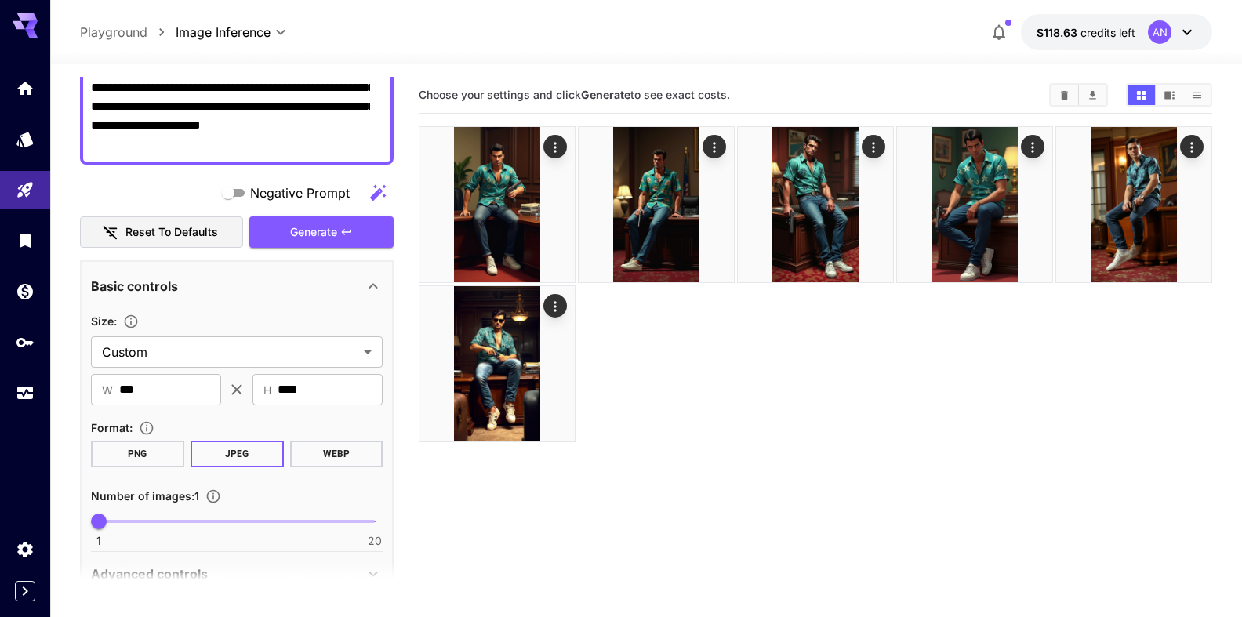
click at [324, 465] on button "WEBP" at bounding box center [335, 454] width 93 height 27
click at [328, 235] on span "Generate" at bounding box center [313, 233] width 47 height 20
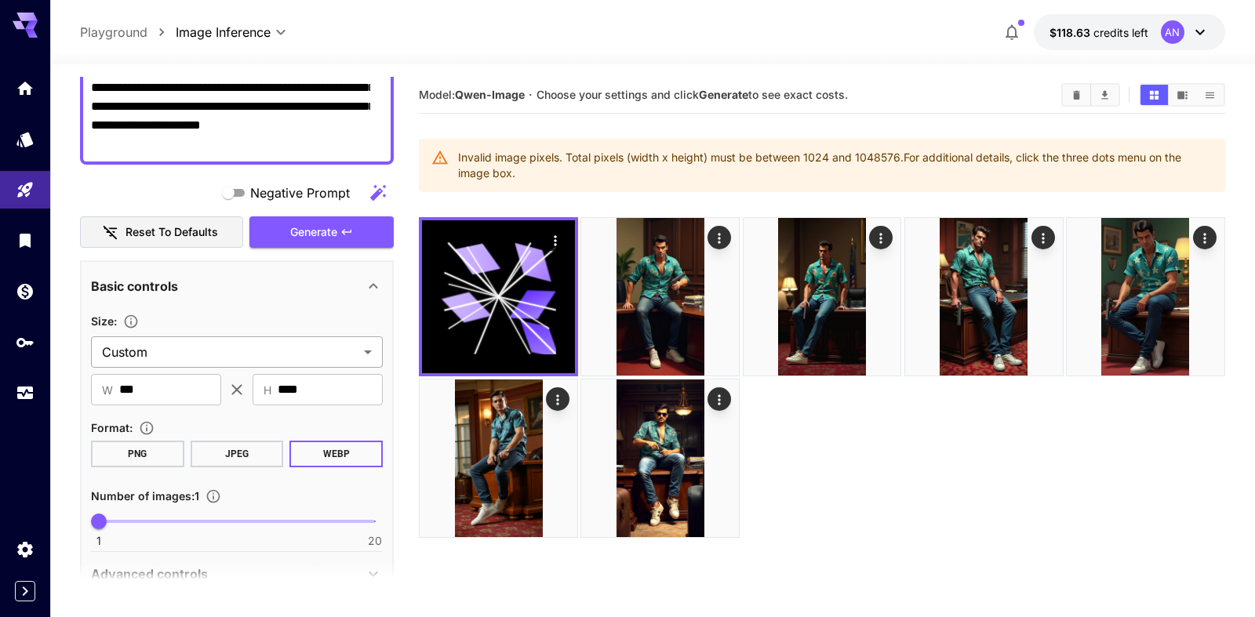
click at [215, 351] on body "**********" at bounding box center [627, 370] width 1255 height 741
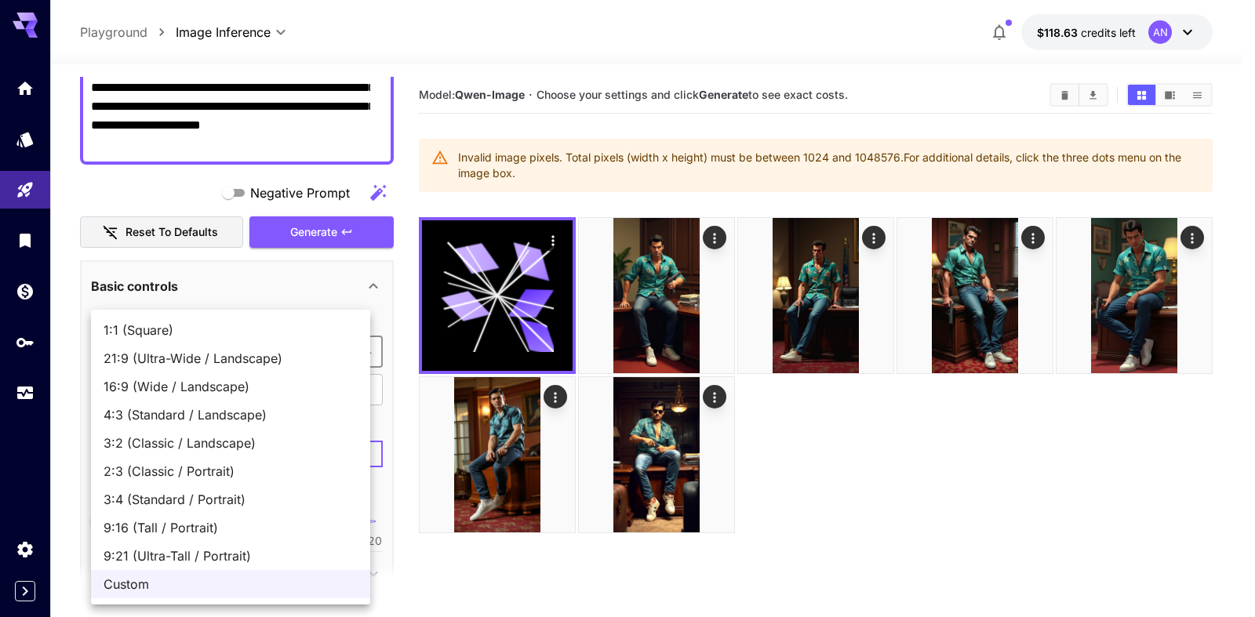
click at [187, 531] on span "9:16 (Tall / Portrait)" at bounding box center [231, 527] width 254 height 19
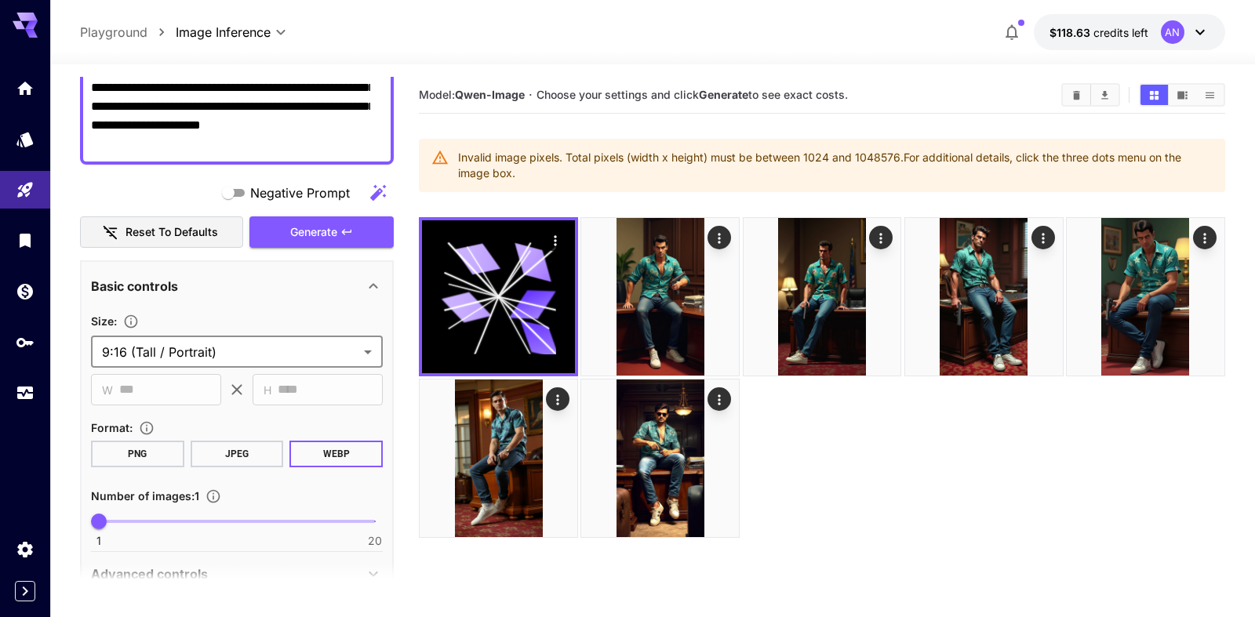
type input "**********"
type input "***"
type input "****"
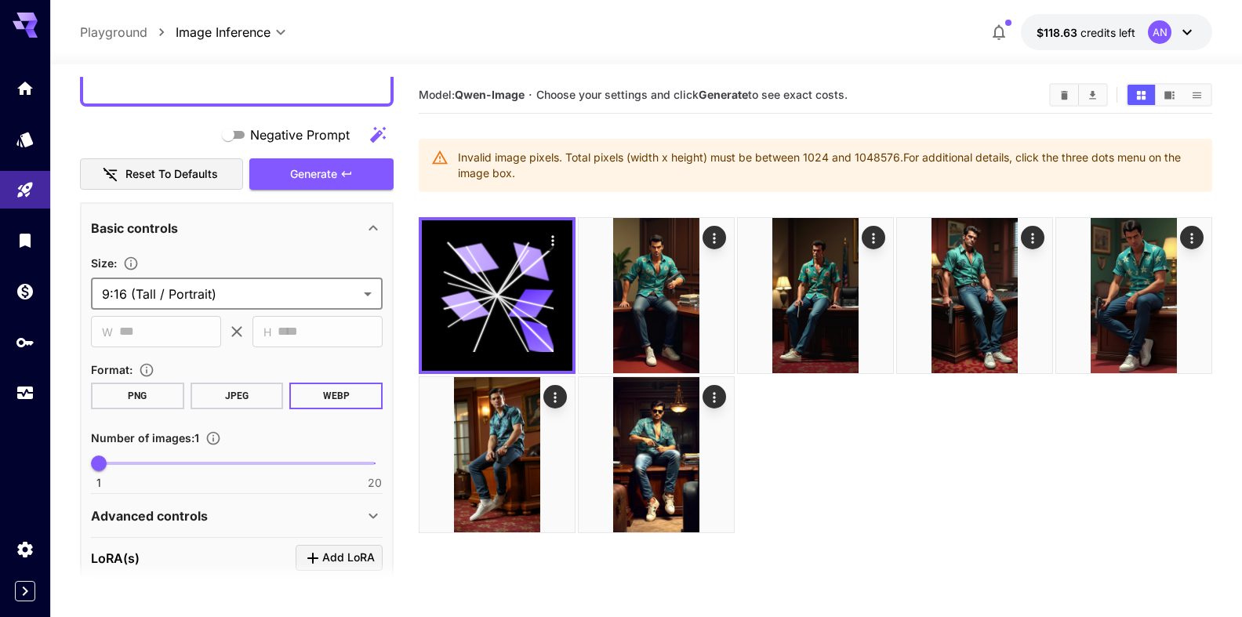
scroll to position [268, 0]
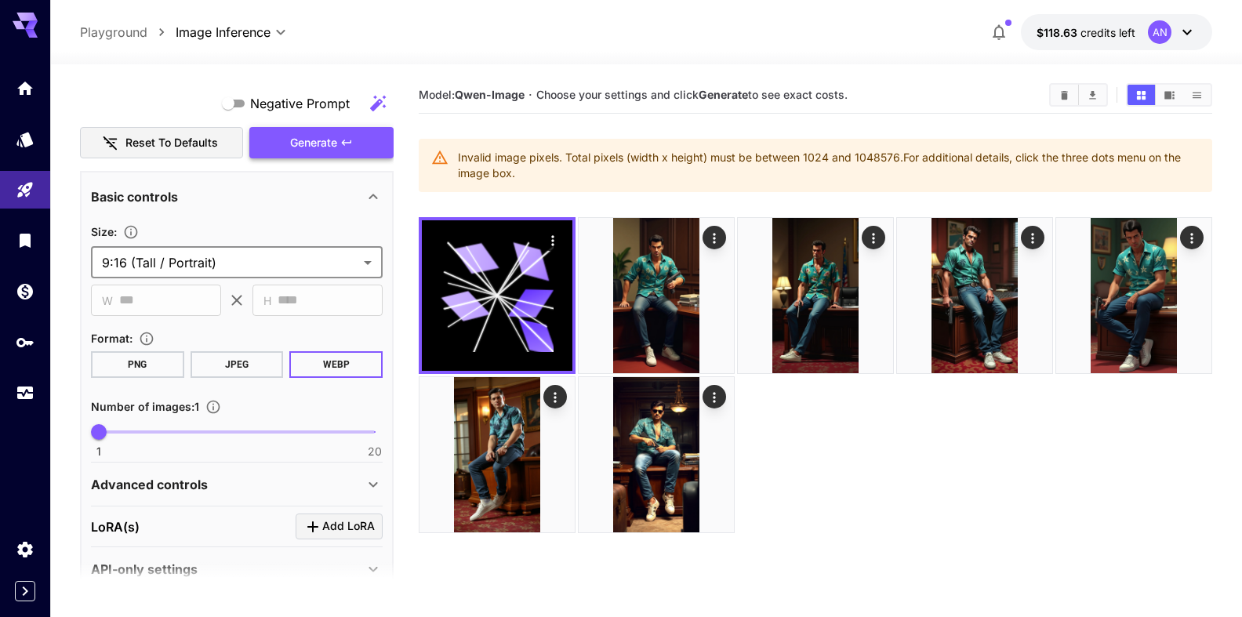
click at [326, 138] on span "Generate" at bounding box center [313, 143] width 47 height 20
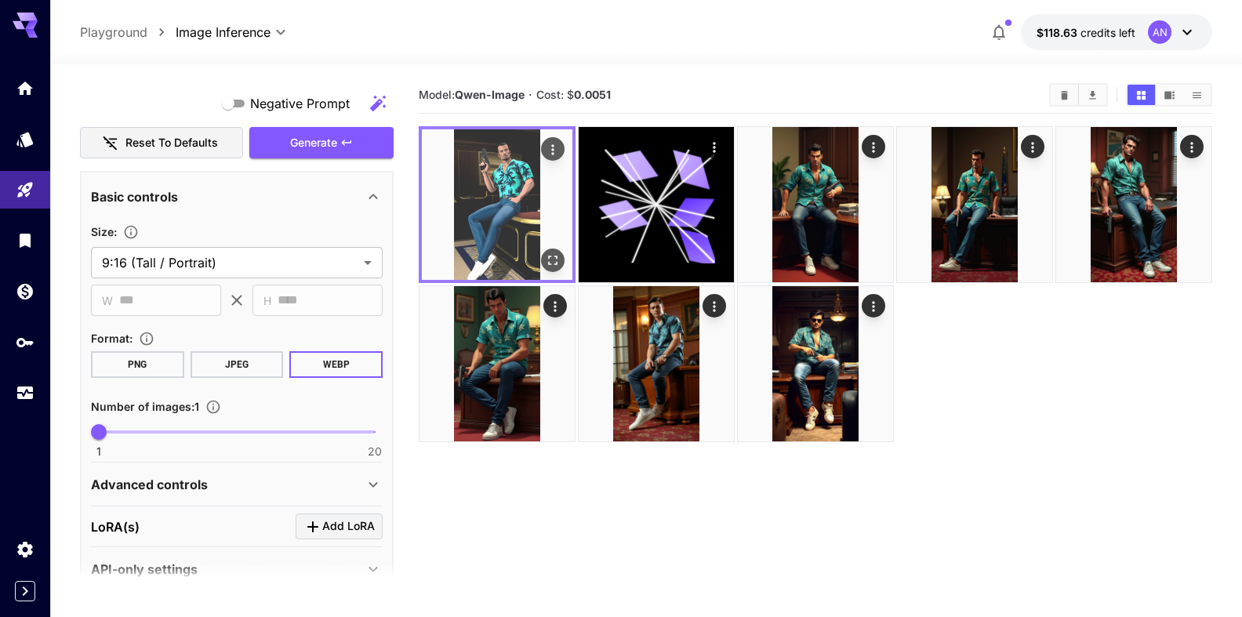
click at [565, 264] on img at bounding box center [497, 204] width 151 height 151
click at [559, 263] on icon "Open in fullscreen" at bounding box center [553, 261] width 16 height 16
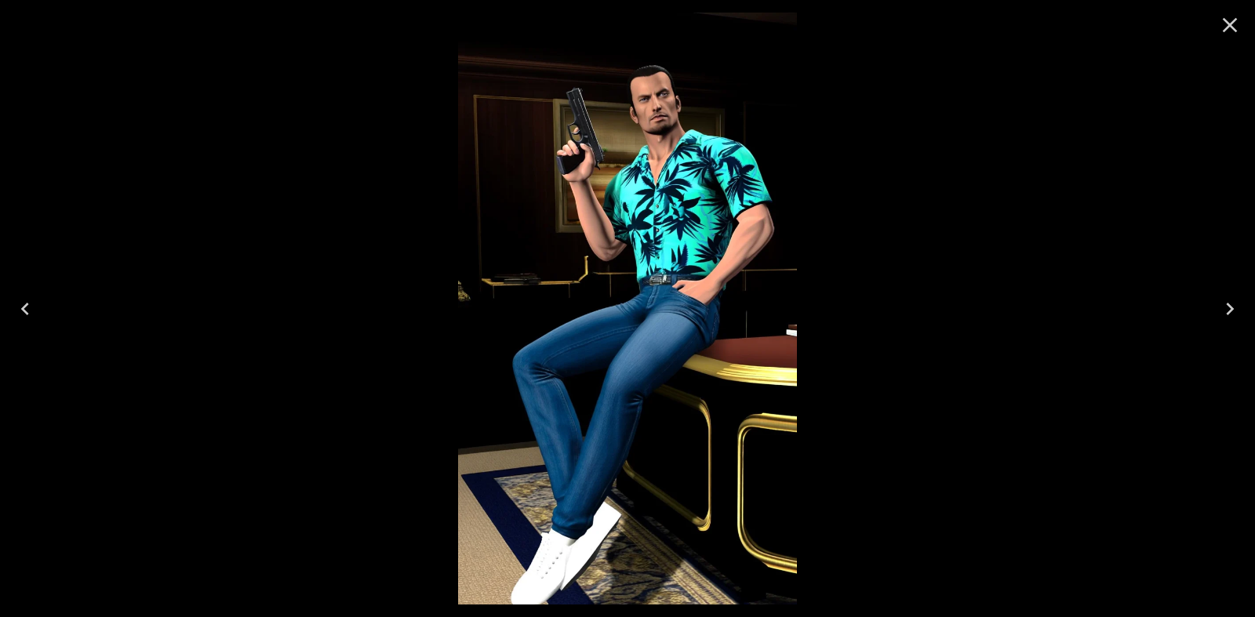
click at [1221, 25] on icon "Close" at bounding box center [1229, 25] width 25 height 25
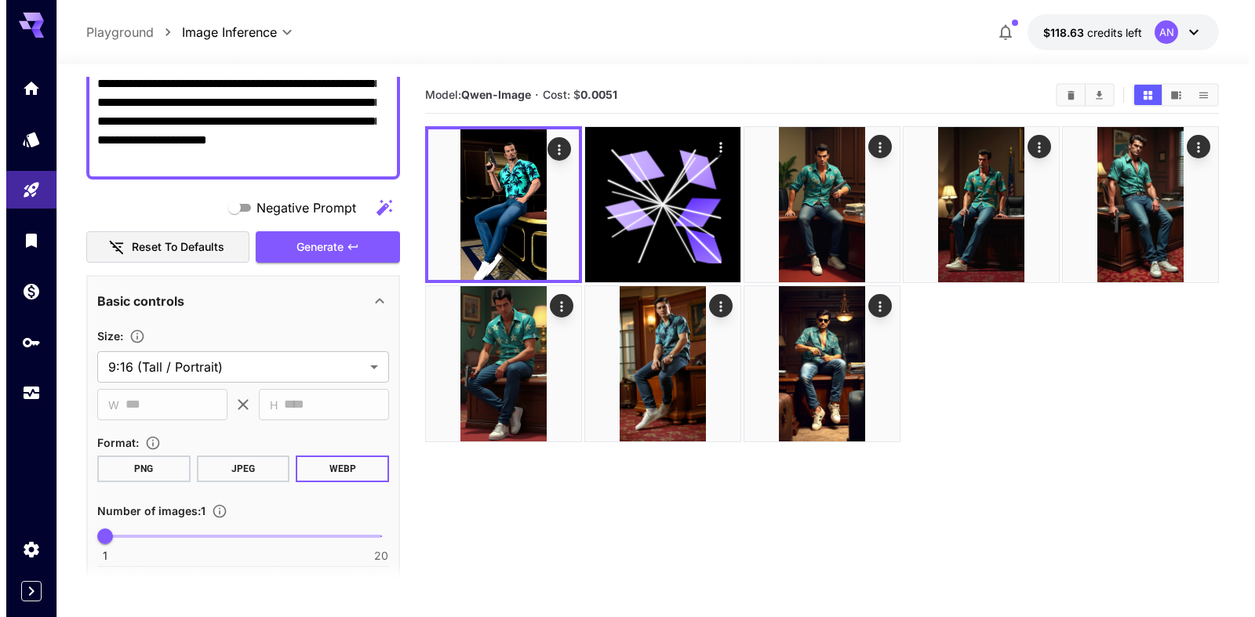
scroll to position [0, 0]
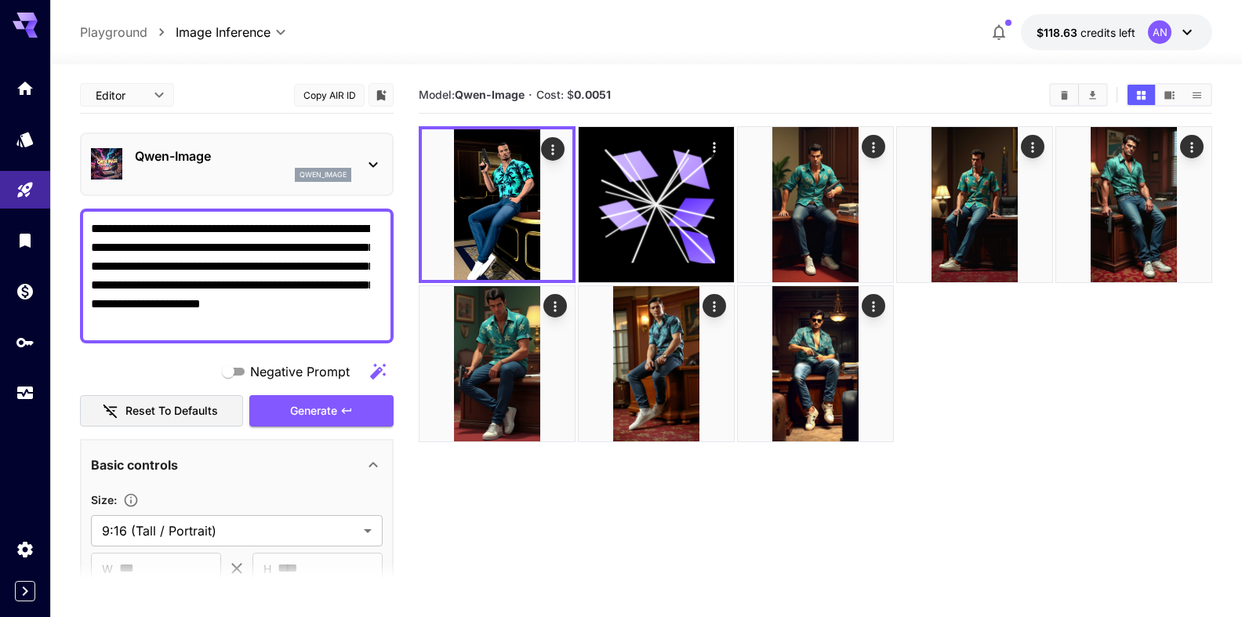
click at [149, 231] on textarea "**********" at bounding box center [230, 276] width 279 height 113
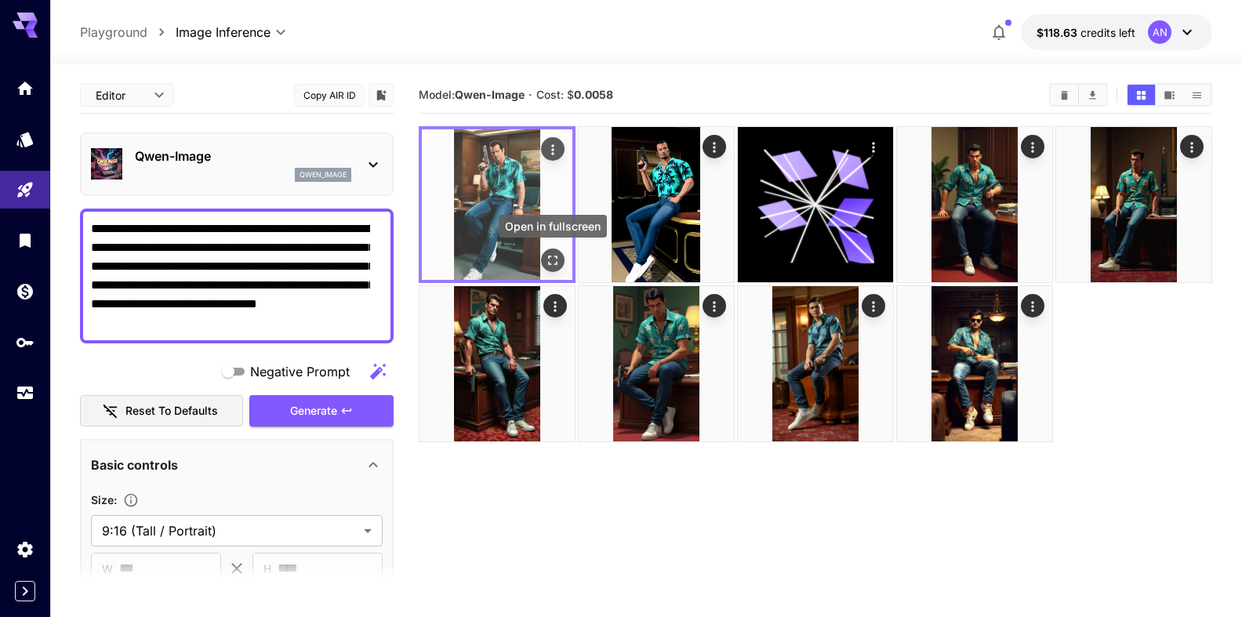
type textarea "**********"
click at [555, 264] on icon "Open in fullscreen" at bounding box center [553, 261] width 16 height 16
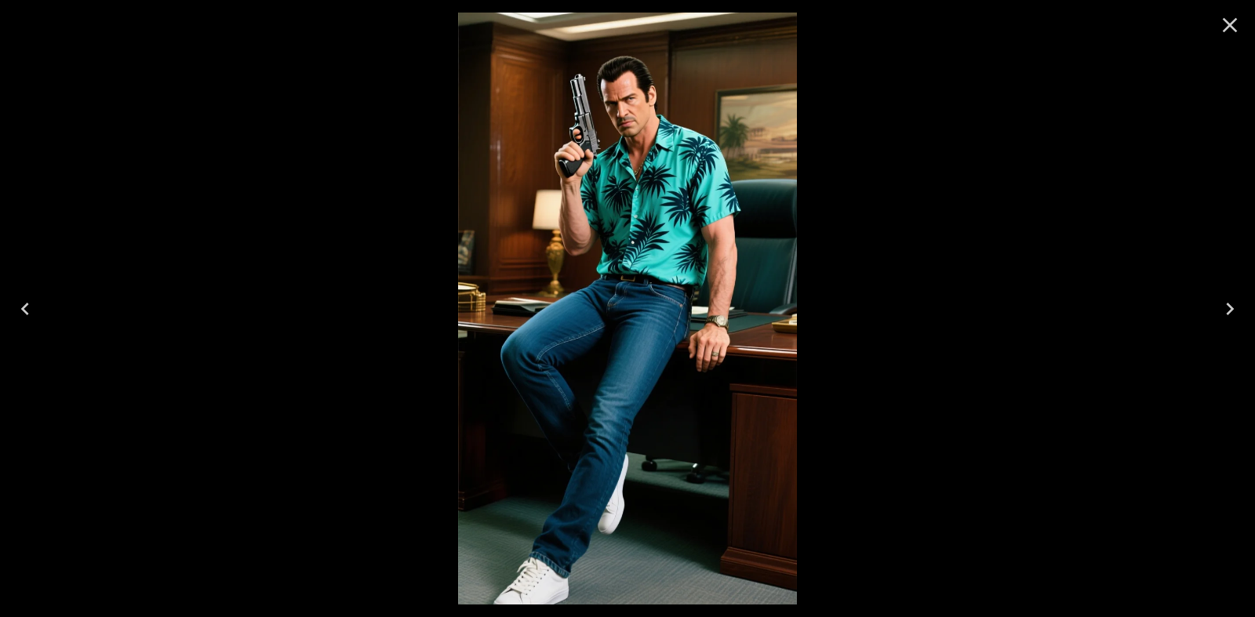
click at [1228, 27] on icon "Close" at bounding box center [1230, 25] width 15 height 15
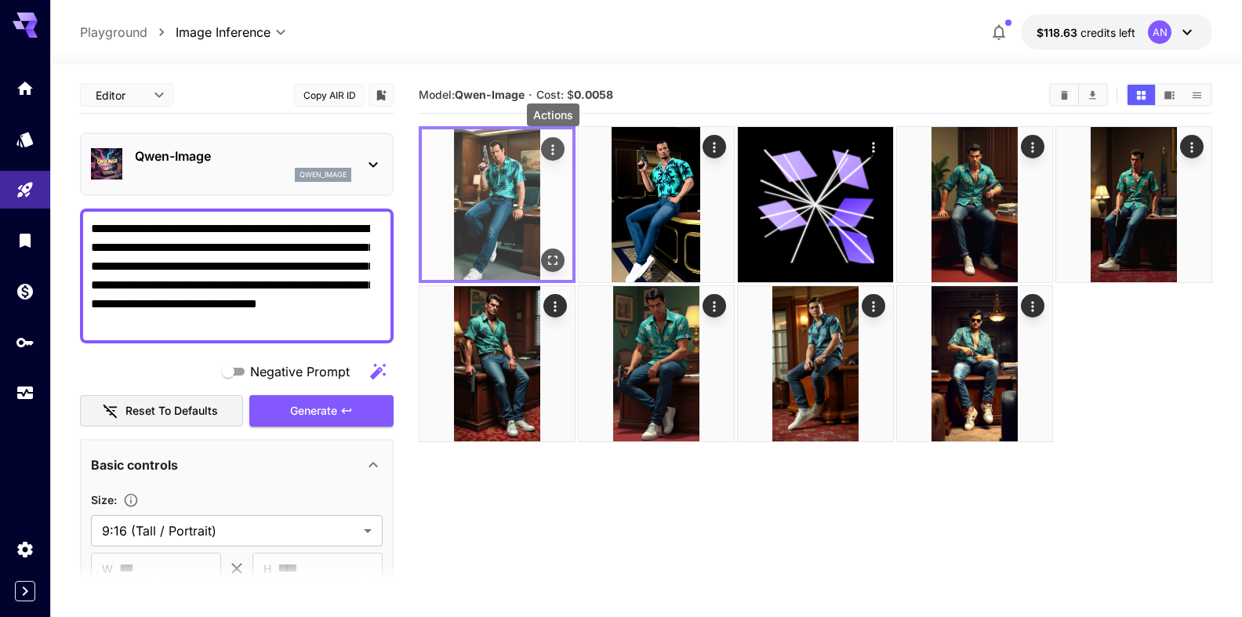
click at [554, 147] on icon "Actions" at bounding box center [552, 149] width 2 height 10
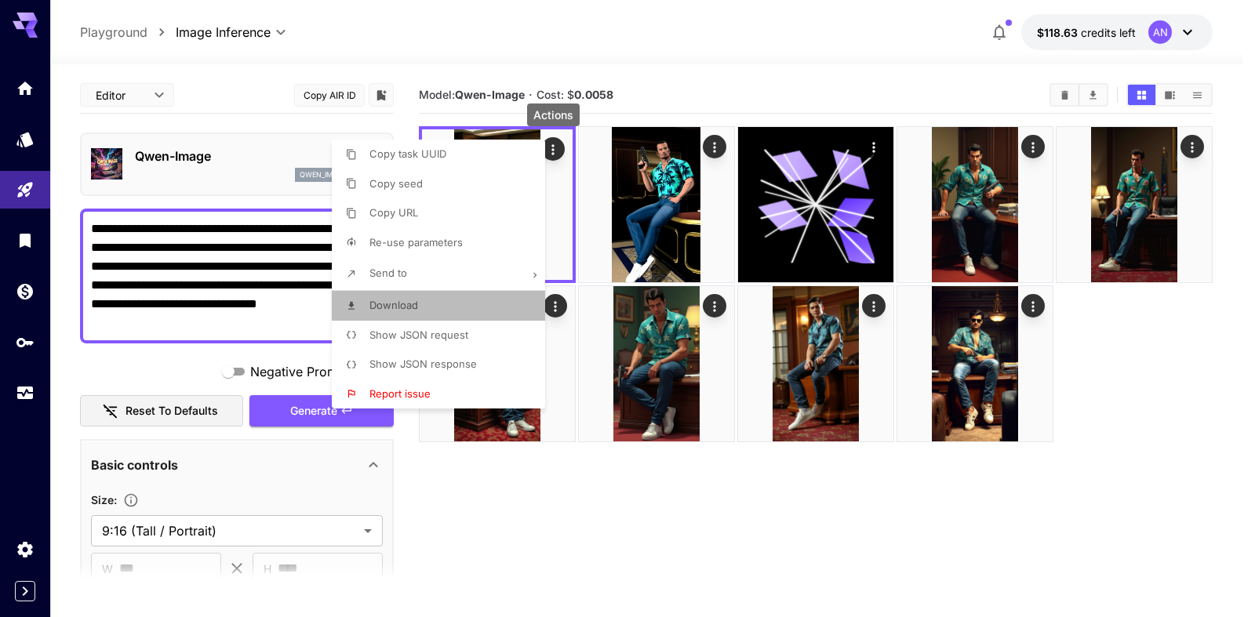
click at [410, 301] on span "Download" at bounding box center [393, 305] width 49 height 13
click at [295, 413] on div at bounding box center [627, 308] width 1255 height 617
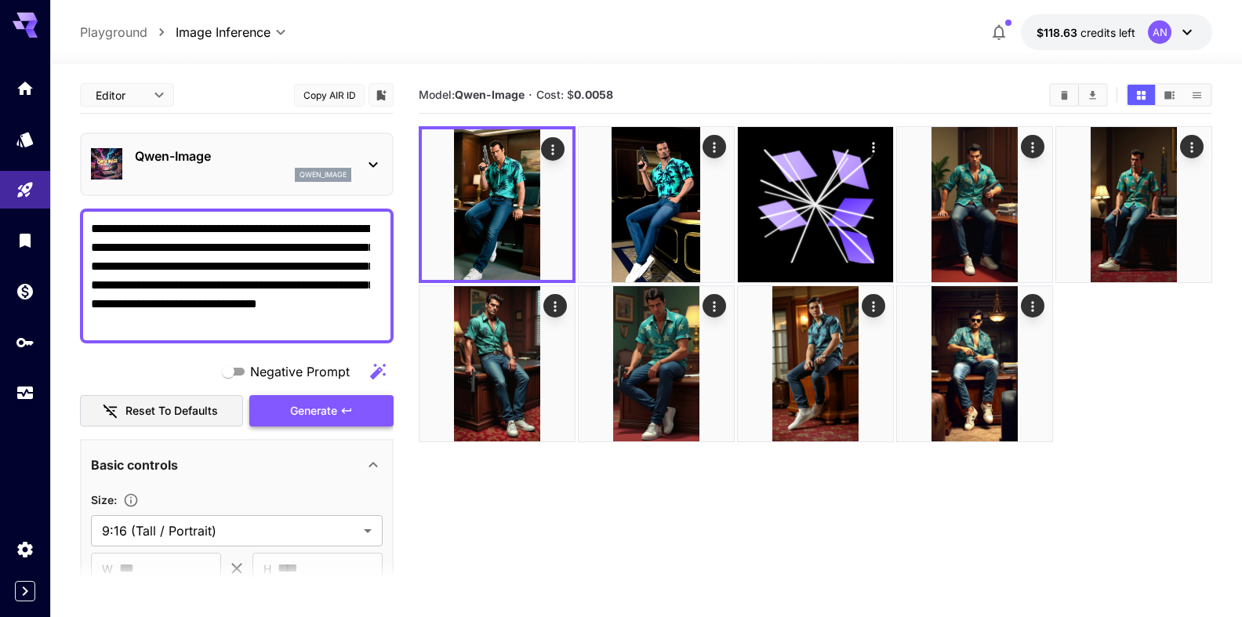
click at [306, 409] on span "Generate" at bounding box center [313, 412] width 47 height 20
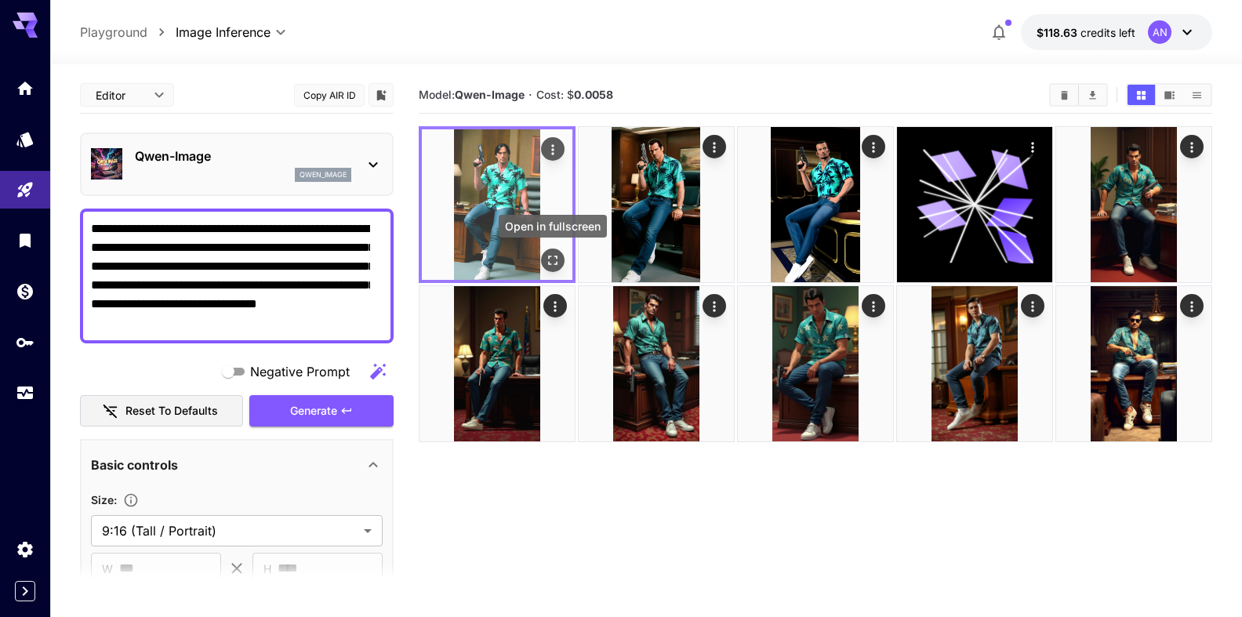
click at [556, 264] on icon "Open in fullscreen" at bounding box center [552, 260] width 9 height 9
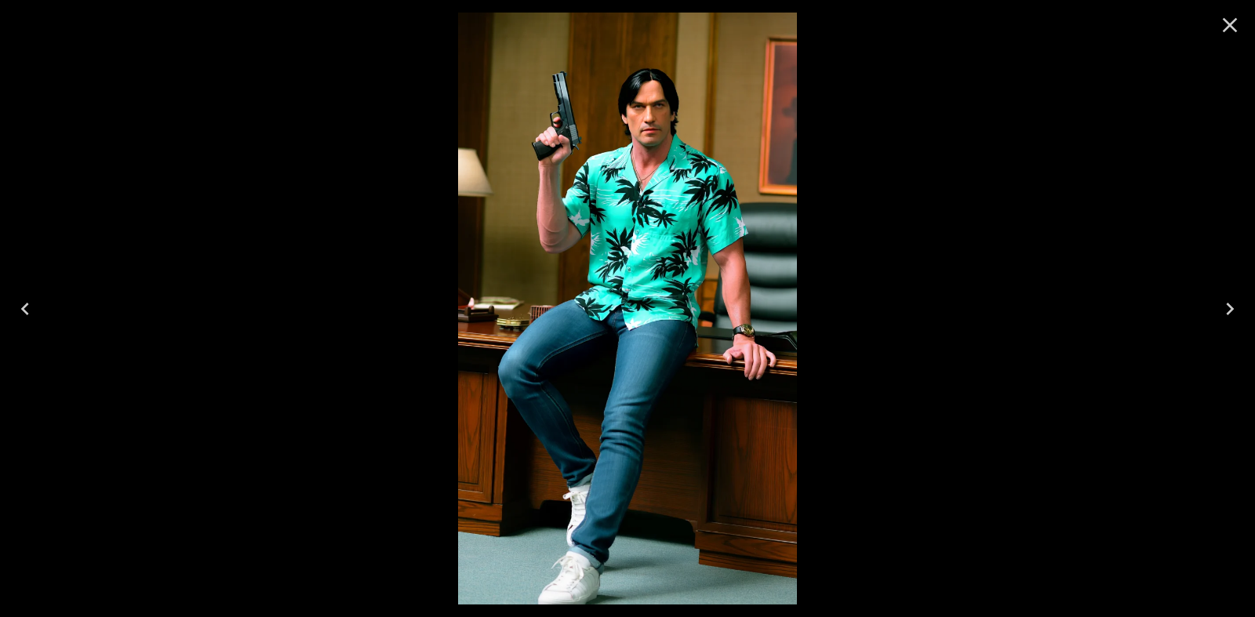
click at [1231, 30] on icon "Close" at bounding box center [1229, 25] width 25 height 25
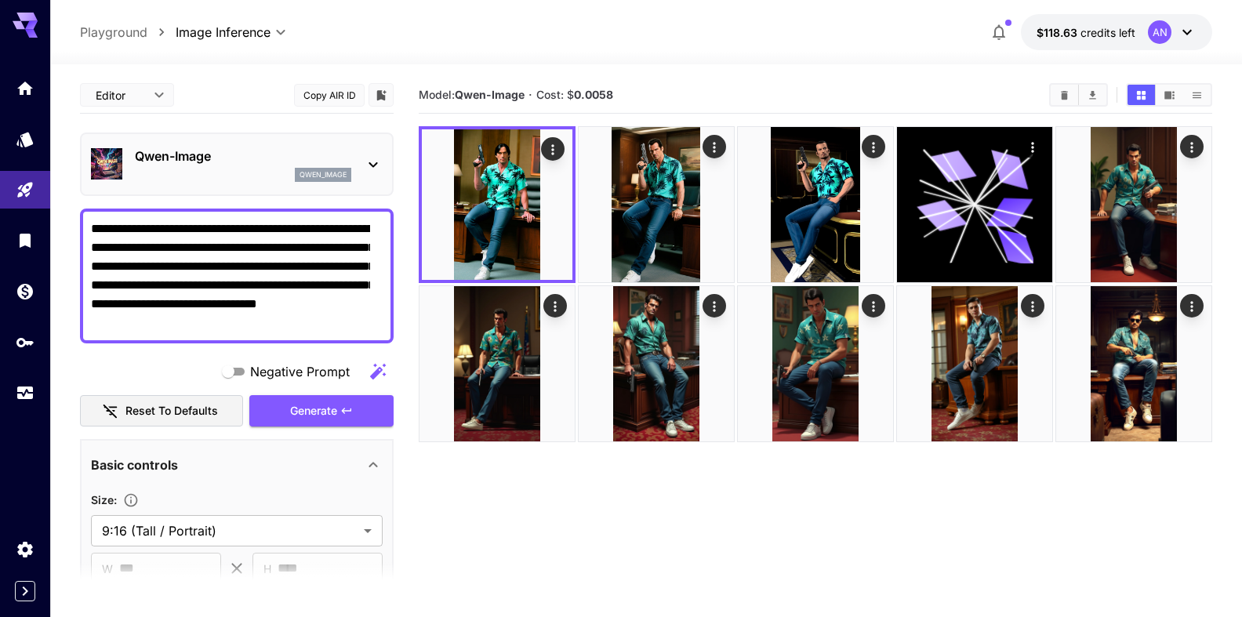
click at [1071, 98] on button "Clear All" at bounding box center [1064, 95] width 27 height 20
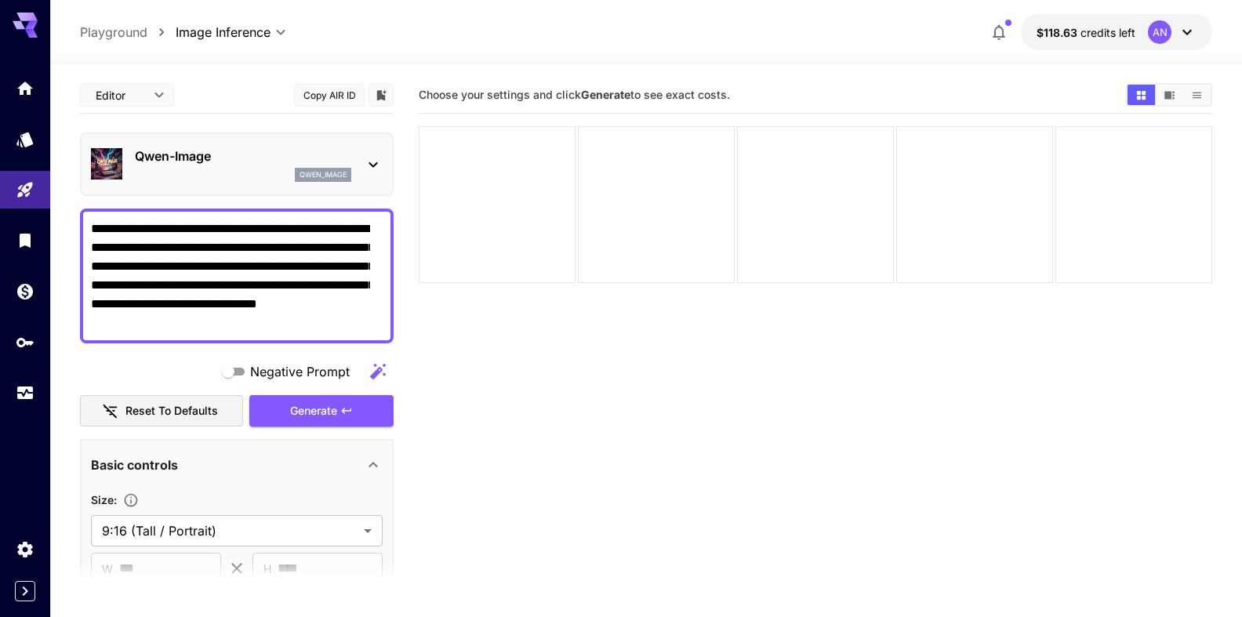
click at [209, 147] on p "Qwen-Image" at bounding box center [243, 156] width 216 height 19
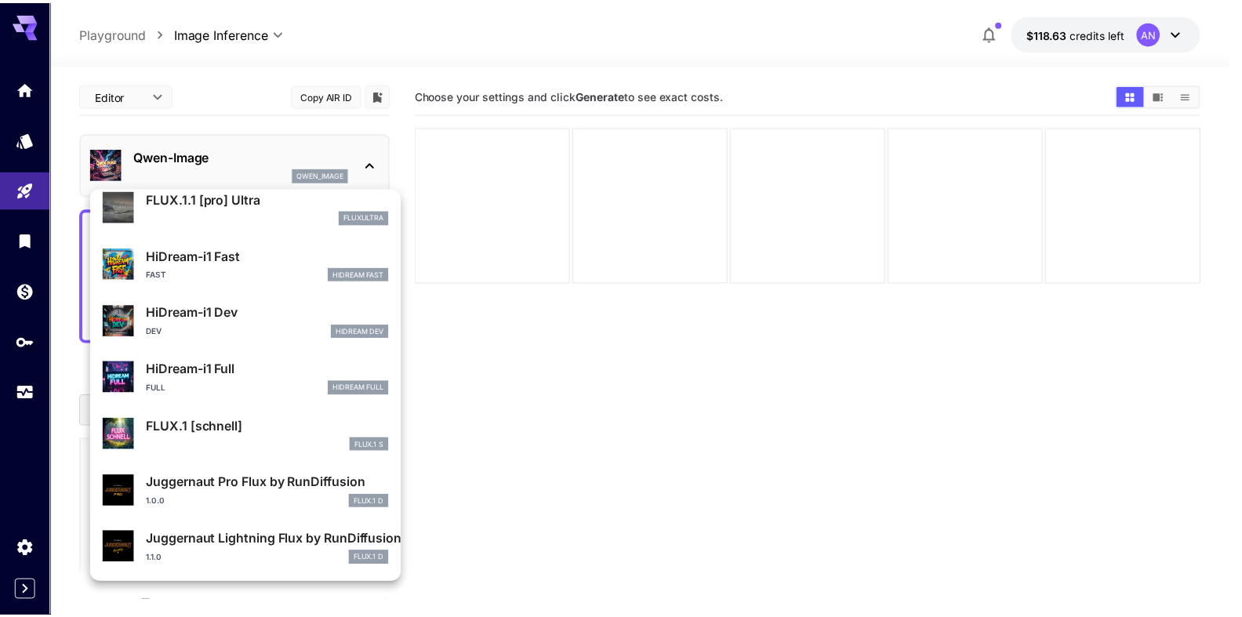
scroll to position [1269, 0]
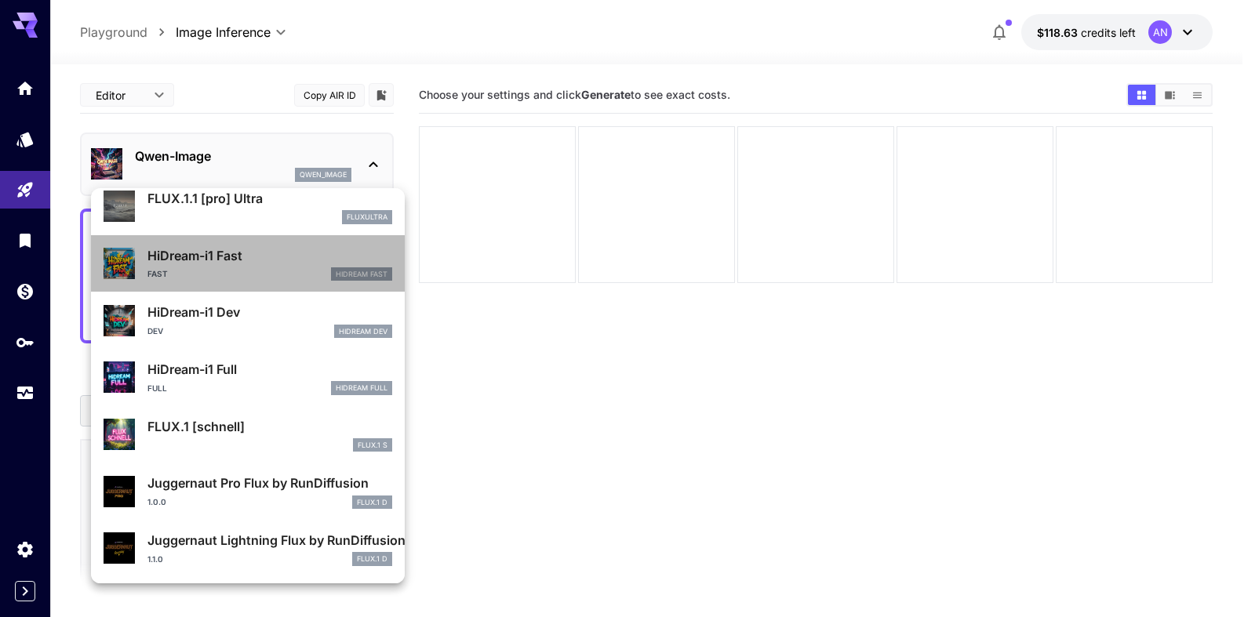
click at [253, 251] on p "HiDream-i1 Fast" at bounding box center [269, 255] width 245 height 19
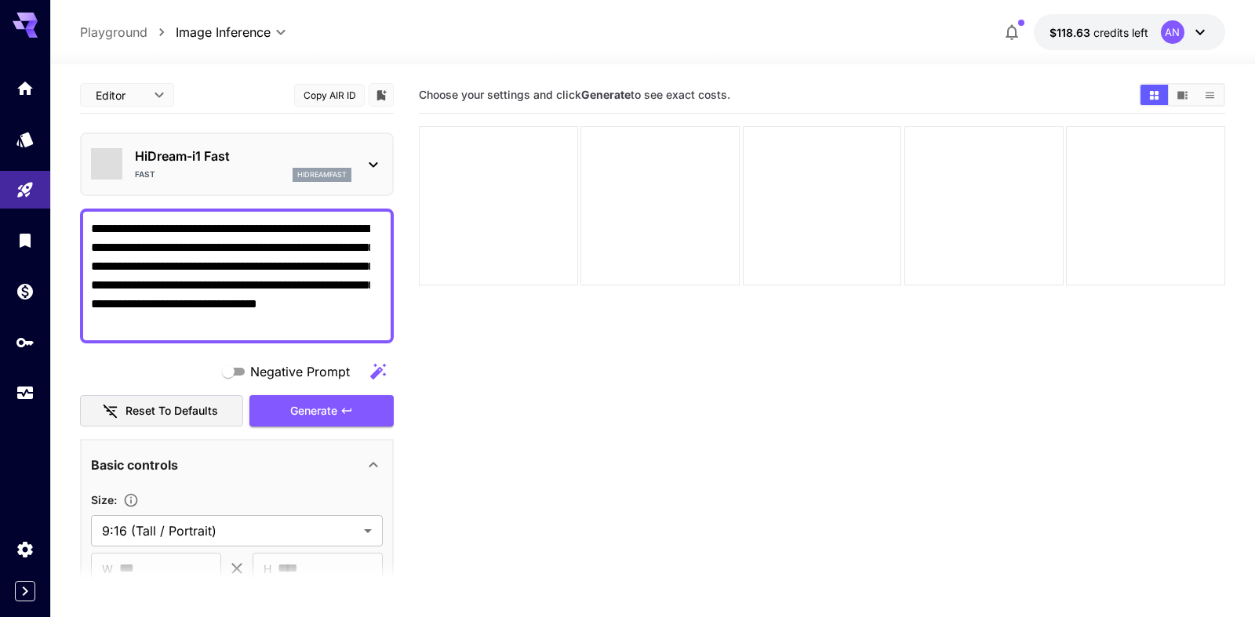
type input "**"
type input "*"
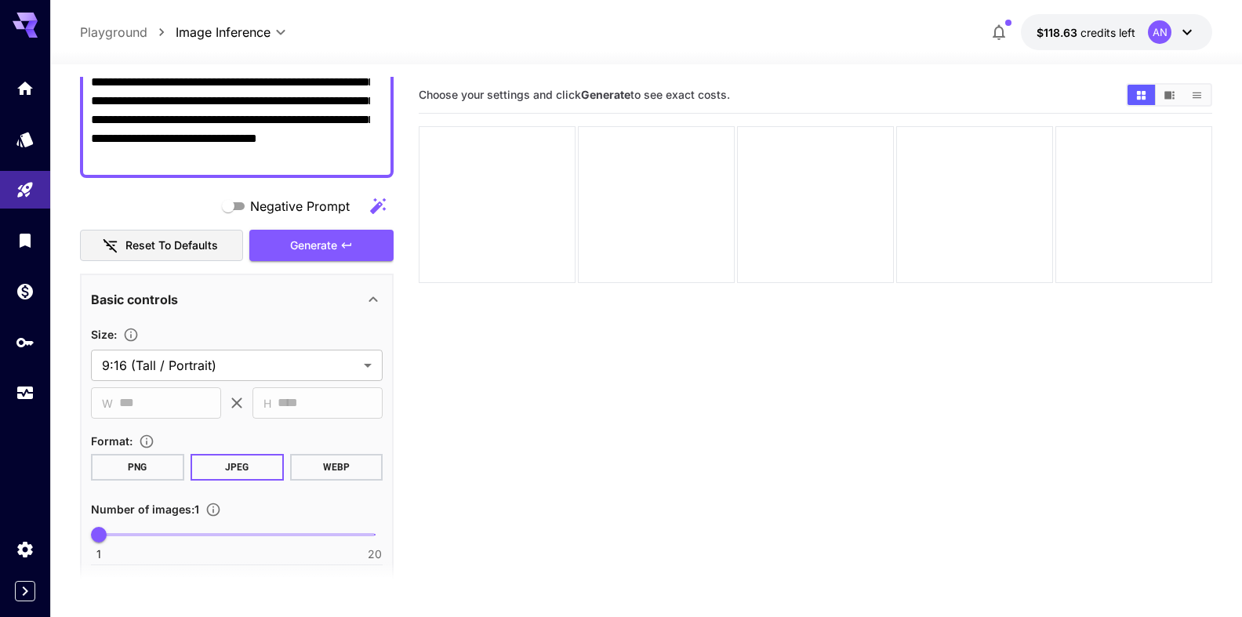
scroll to position [179, 0]
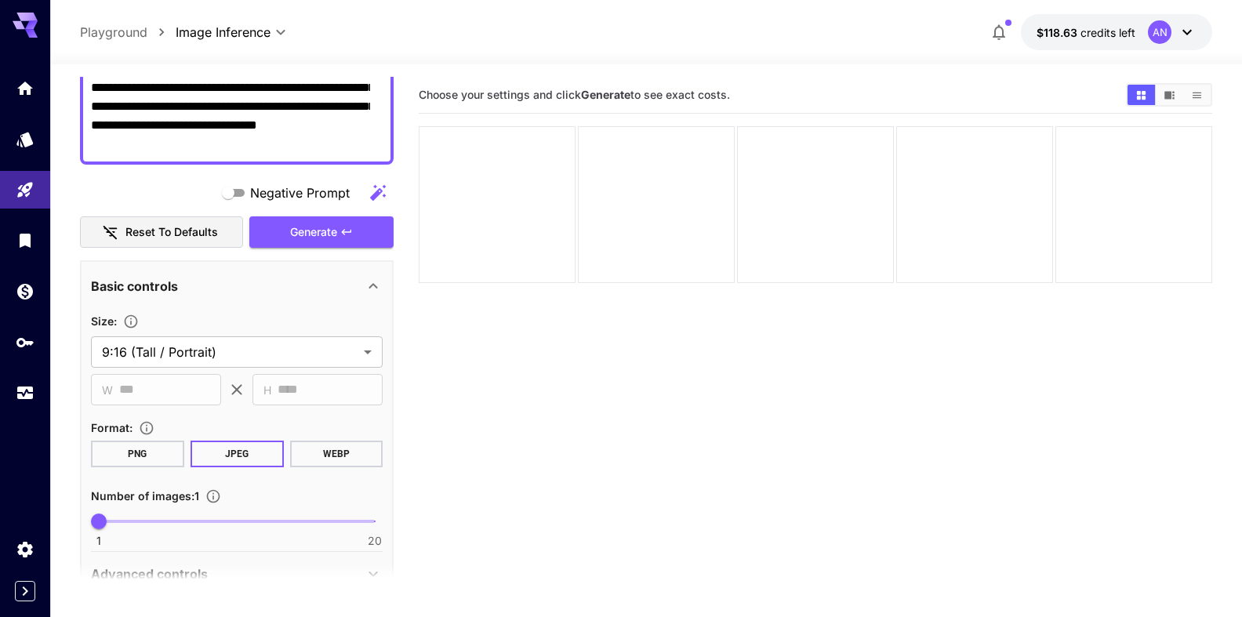
click at [311, 457] on button "WEBP" at bounding box center [335, 454] width 93 height 27
click at [310, 240] on span "Generate" at bounding box center [313, 233] width 47 height 20
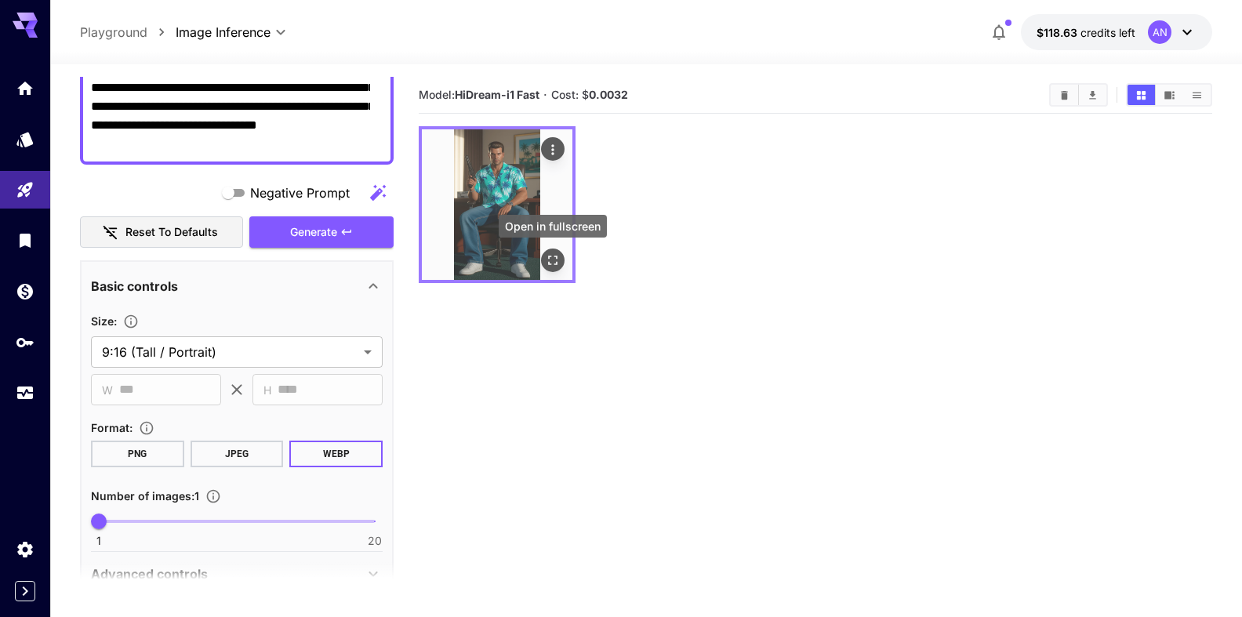
click at [562, 259] on button "Open in fullscreen" at bounding box center [553, 261] width 24 height 24
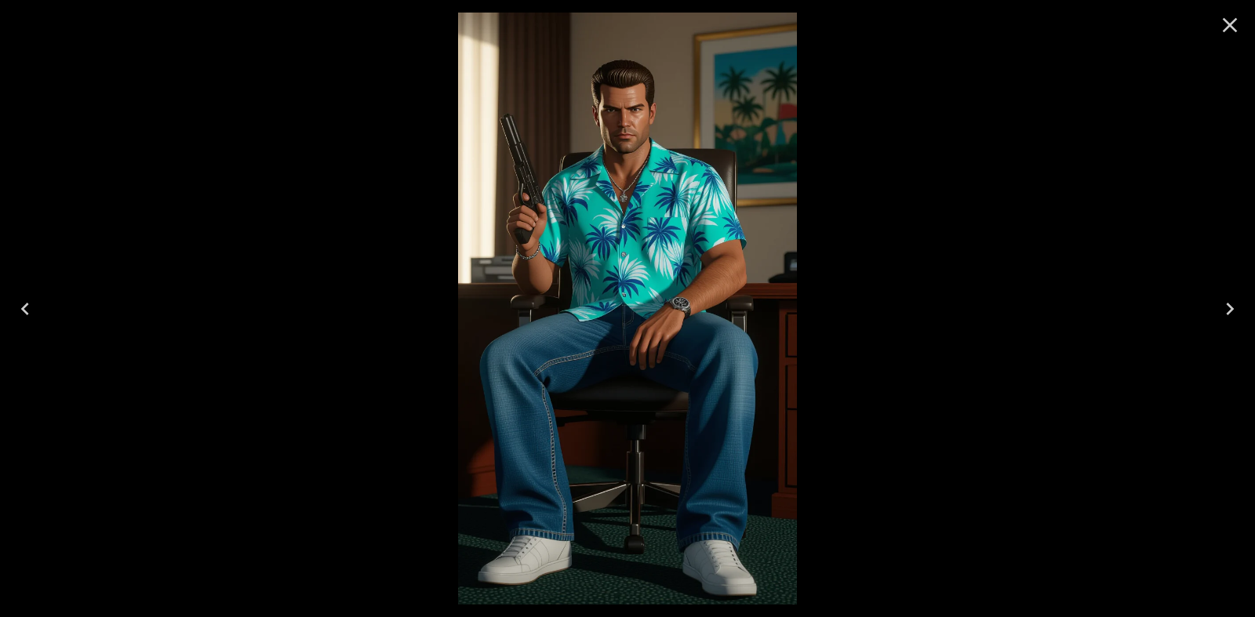
click at [1228, 36] on icon "Close" at bounding box center [1229, 25] width 25 height 25
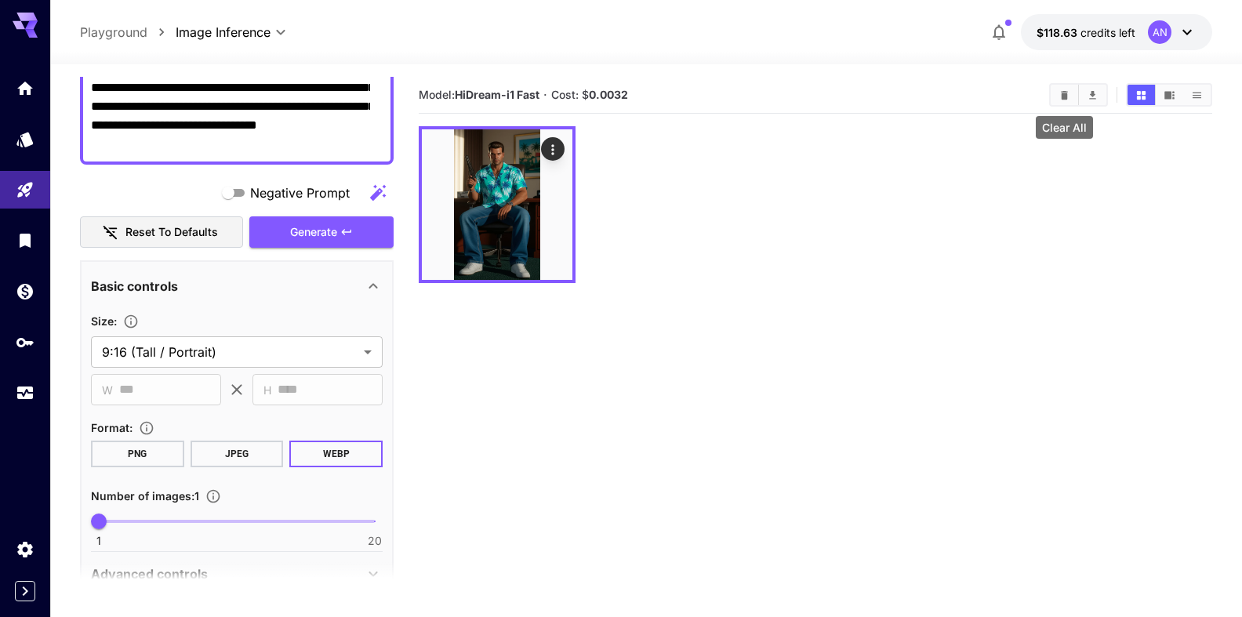
click at [1057, 93] on button "Clear All" at bounding box center [1064, 95] width 27 height 20
